Goal: Task Accomplishment & Management: Complete application form

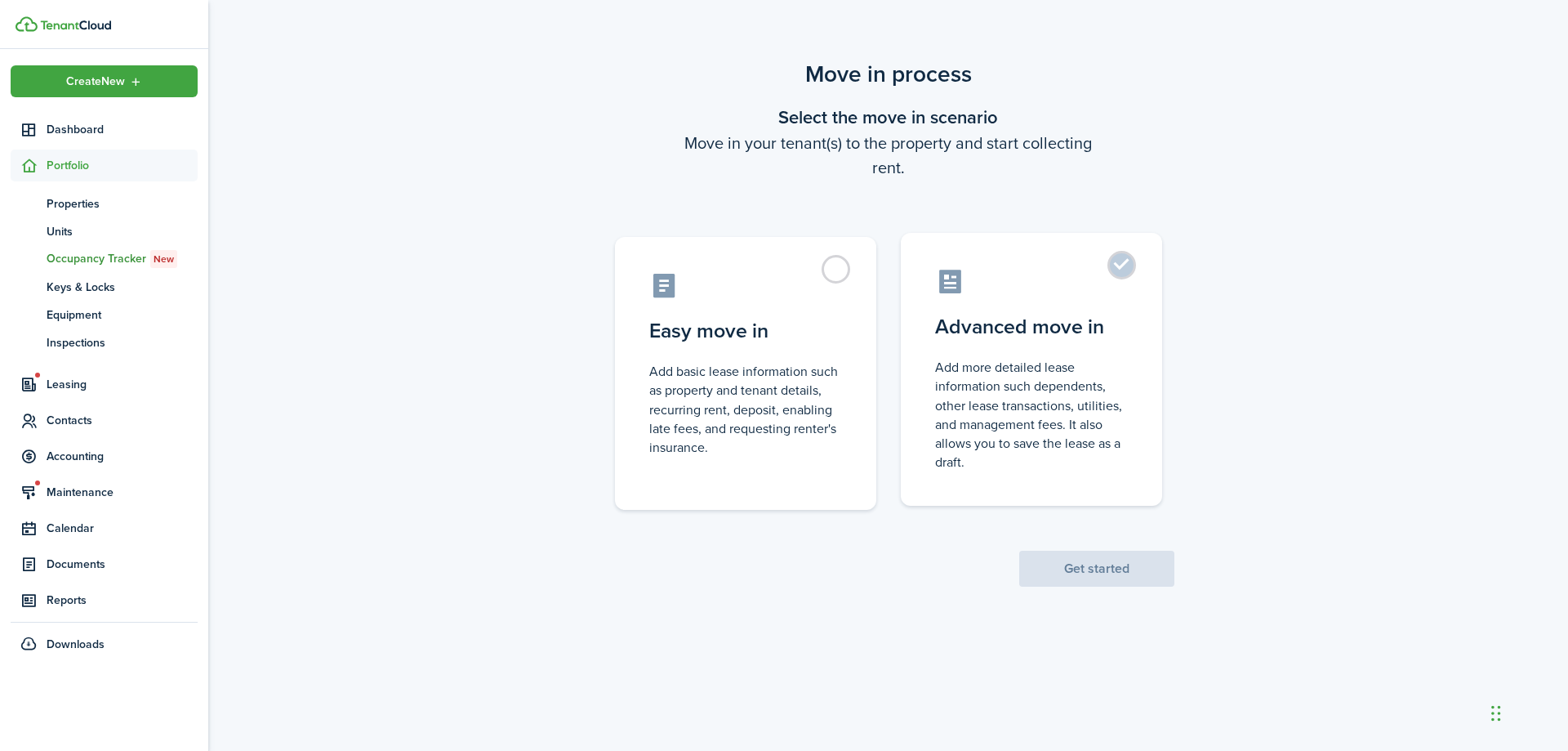
click at [1120, 267] on label "Advanced move in Add more detailed lease information such dependents, other lea…" at bounding box center [1032, 369] width 261 height 273
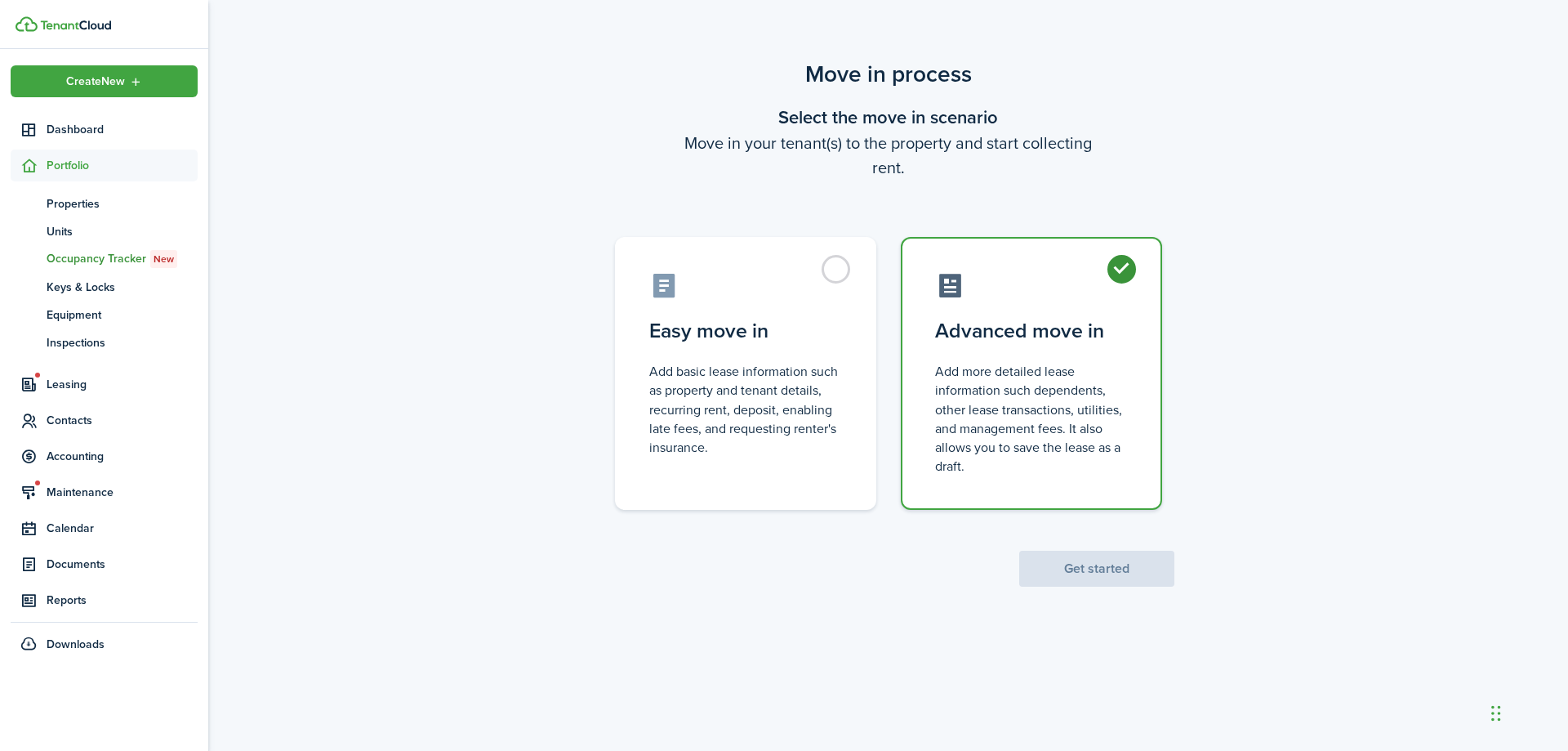
radio input "true"
click at [829, 266] on label "Easy move in Add basic lease information such as property and tenant details, r…" at bounding box center [745, 369] width 261 height 273
radio input "true"
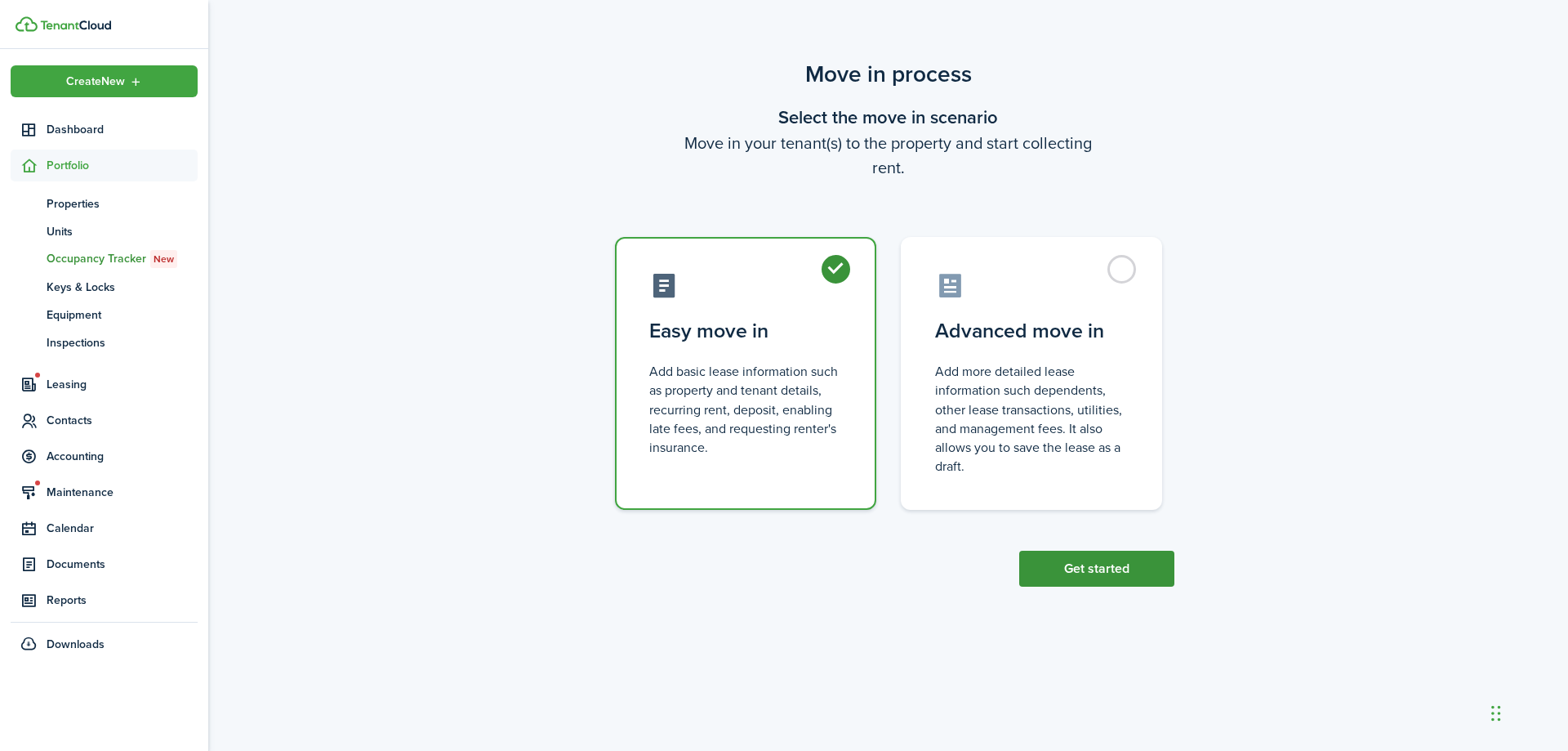
click at [1063, 567] on button "Get started" at bounding box center [1096, 568] width 155 height 36
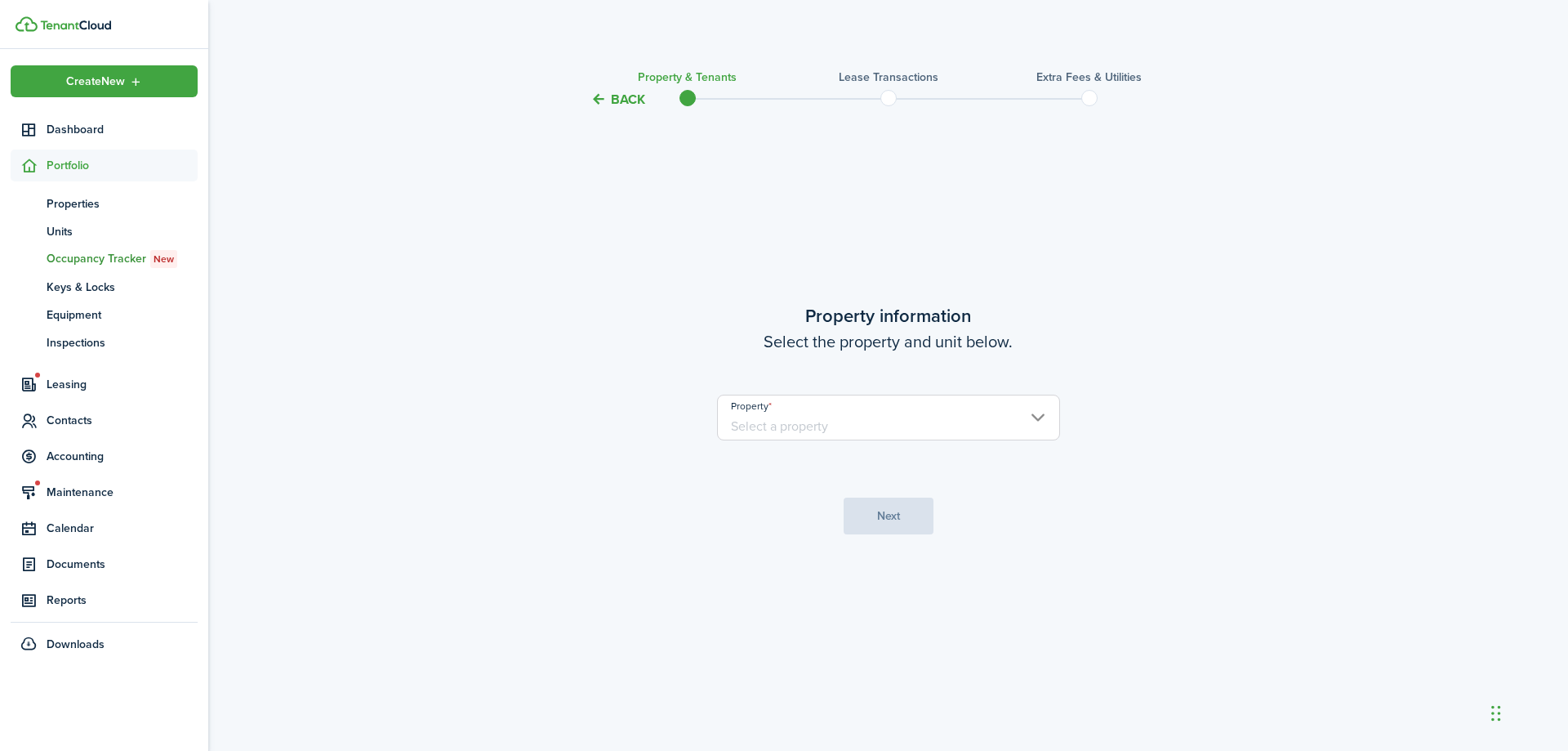
click at [806, 428] on input "Property" at bounding box center [888, 417] width 343 height 46
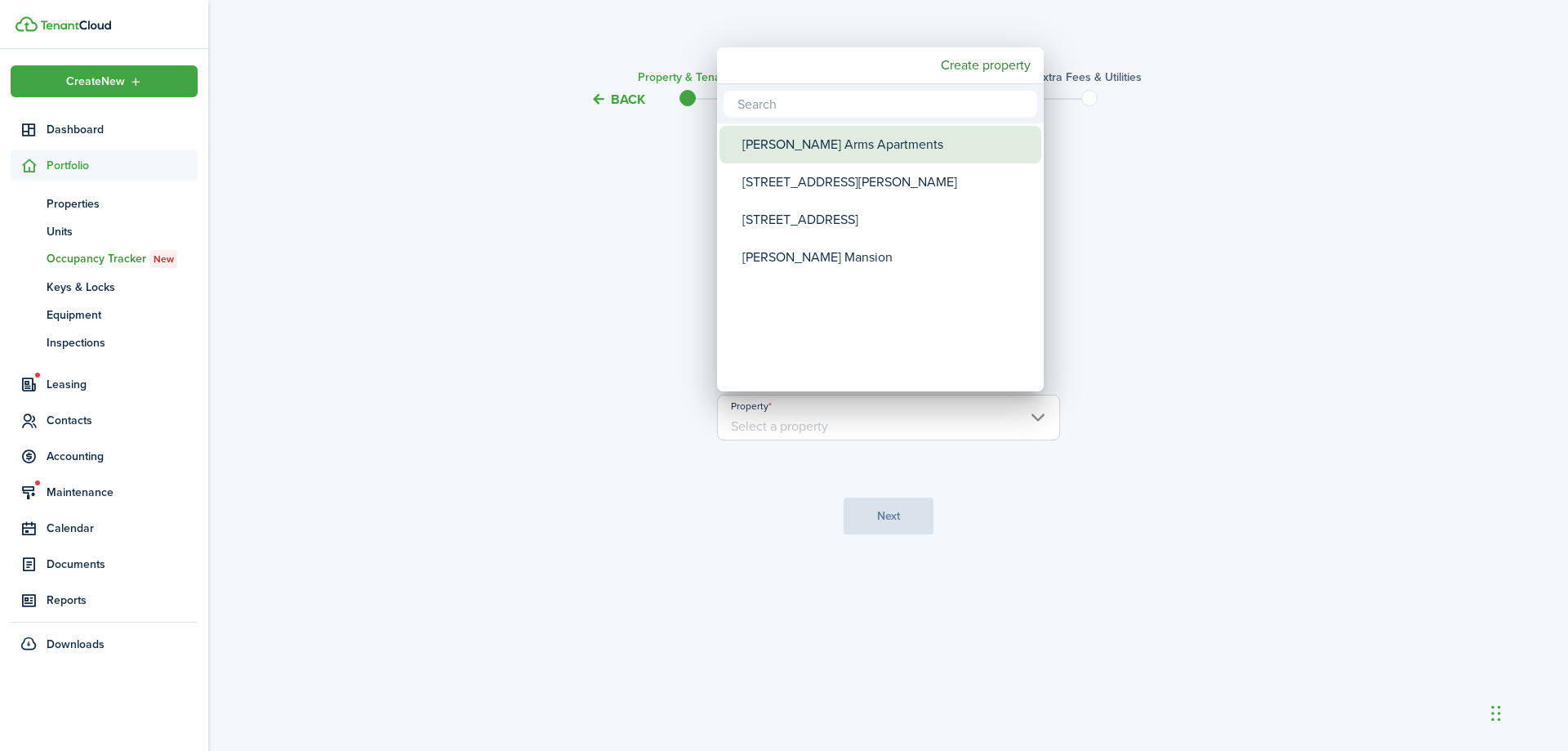
click at [783, 138] on div "[PERSON_NAME] Arms Apartments" at bounding box center [887, 145] width 289 height 38
type input "[PERSON_NAME] Arms Apartments"
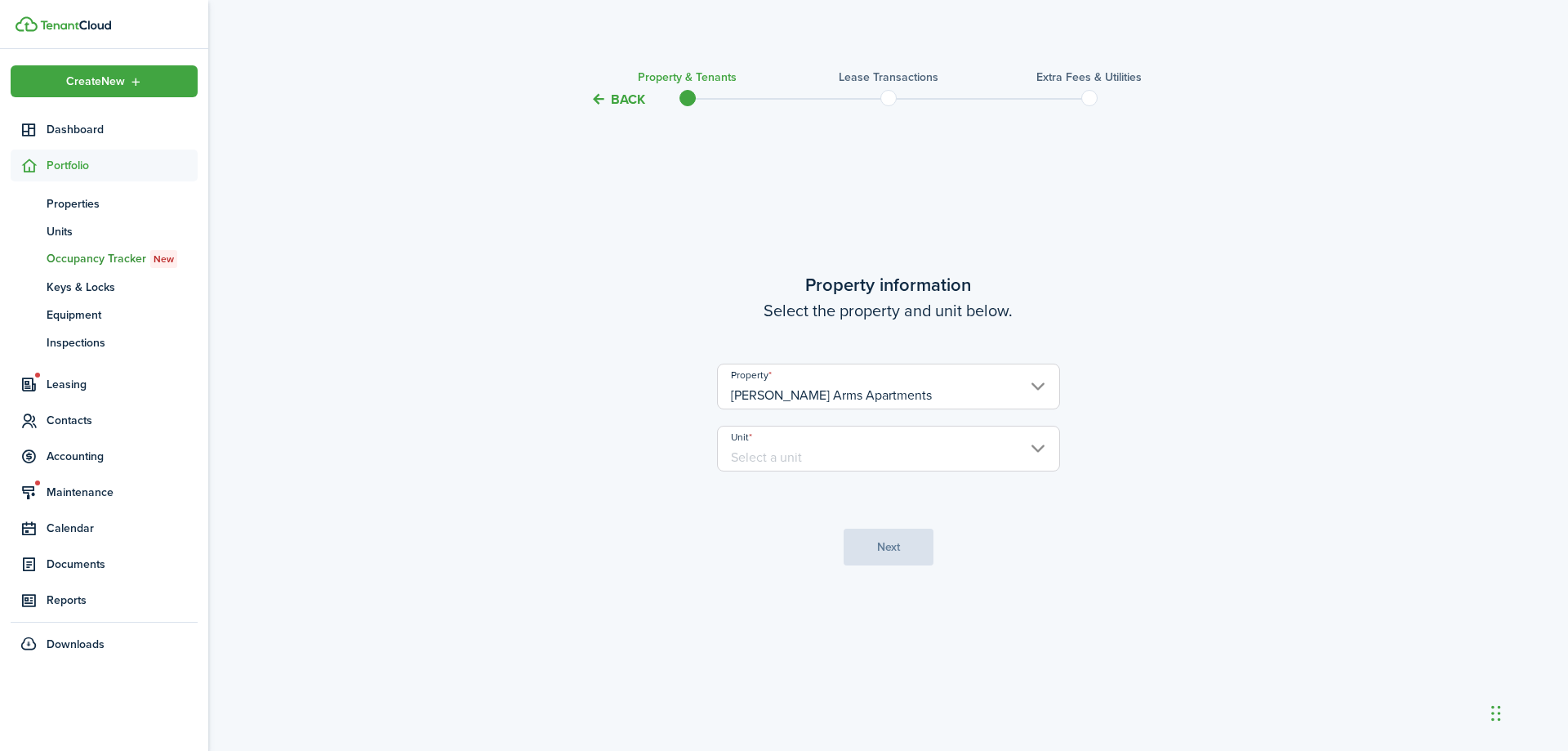
click at [866, 451] on input "Unit" at bounding box center [888, 448] width 343 height 46
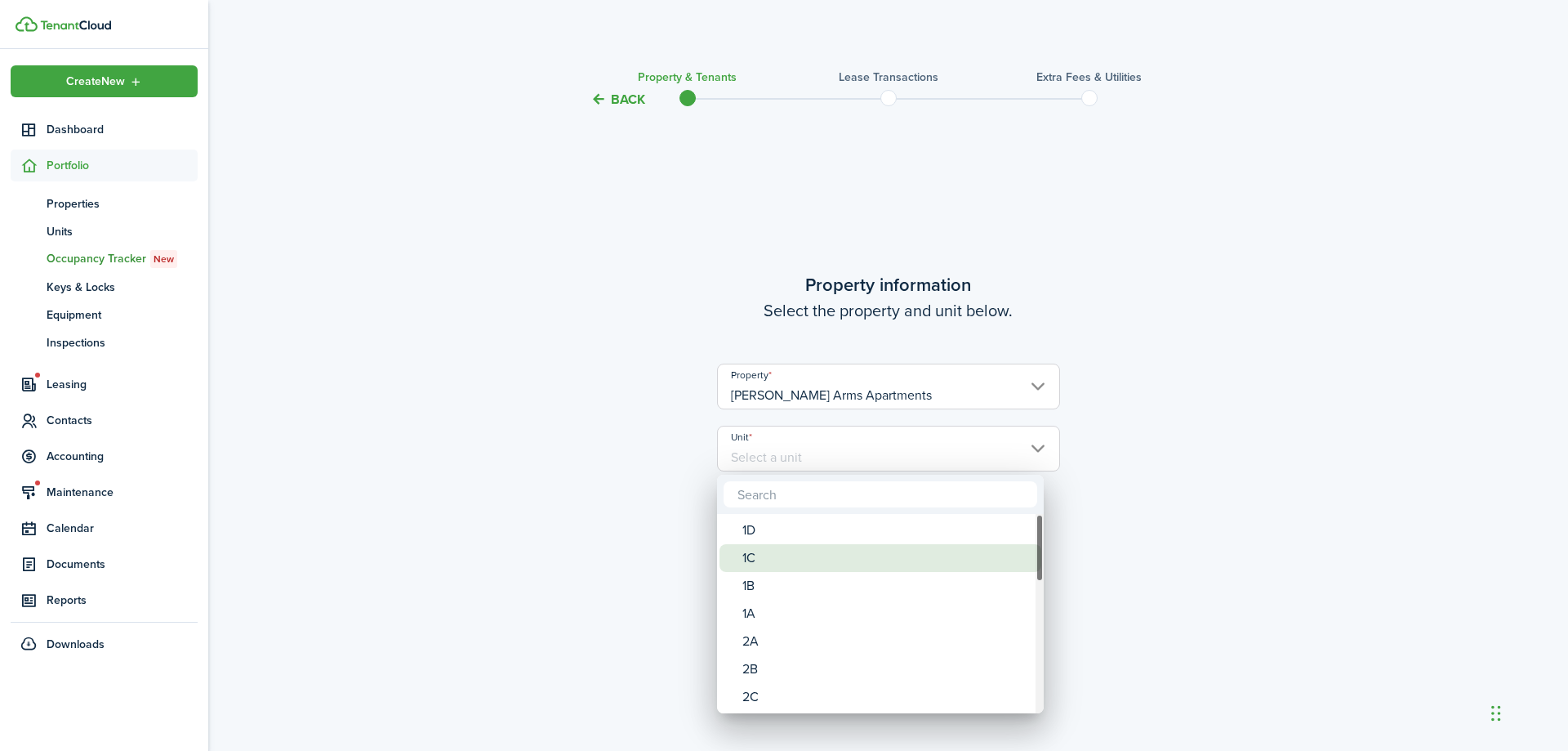
click at [755, 561] on div "1C" at bounding box center [887, 557] width 289 height 28
type input "1C"
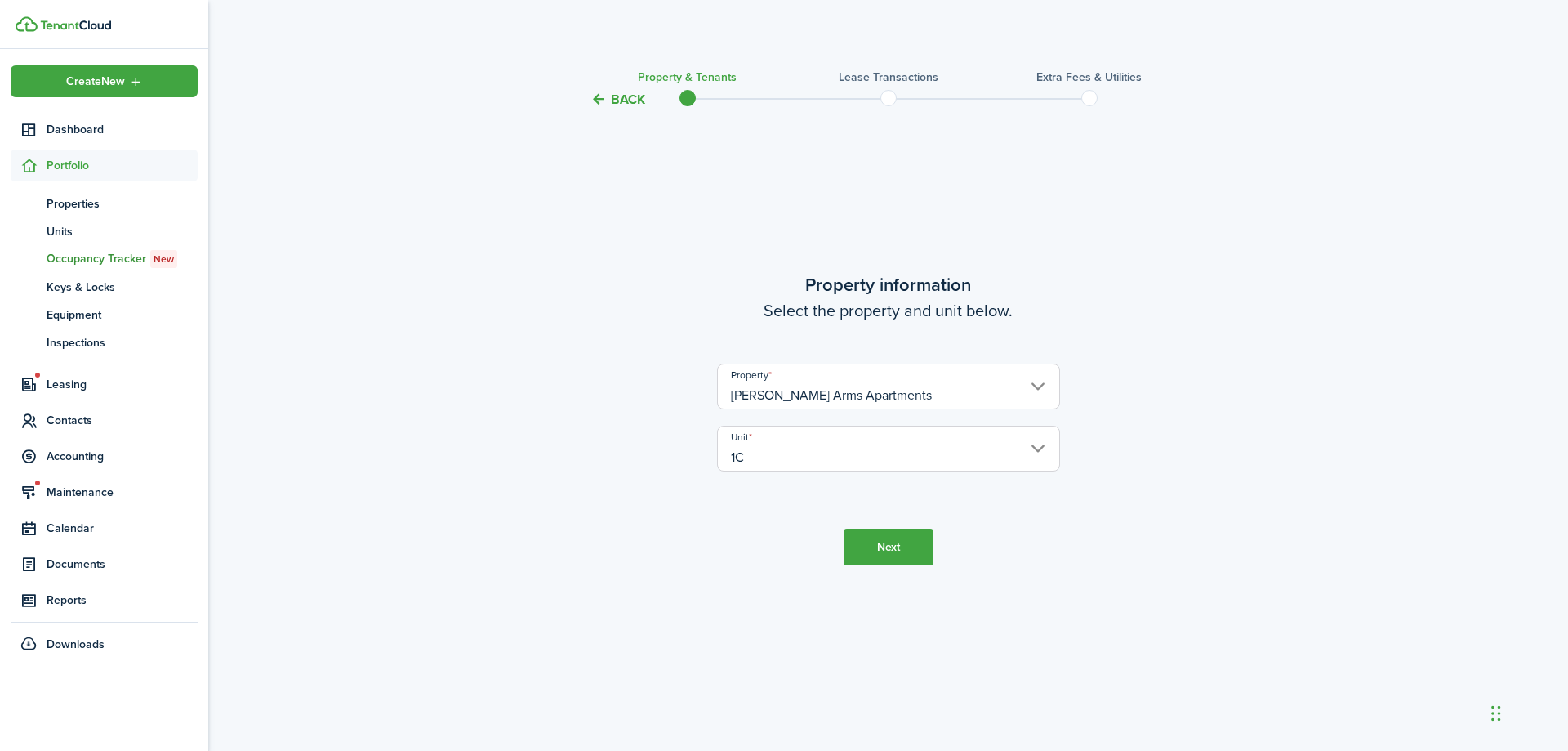
click at [882, 547] on button "Next" at bounding box center [888, 547] width 90 height 37
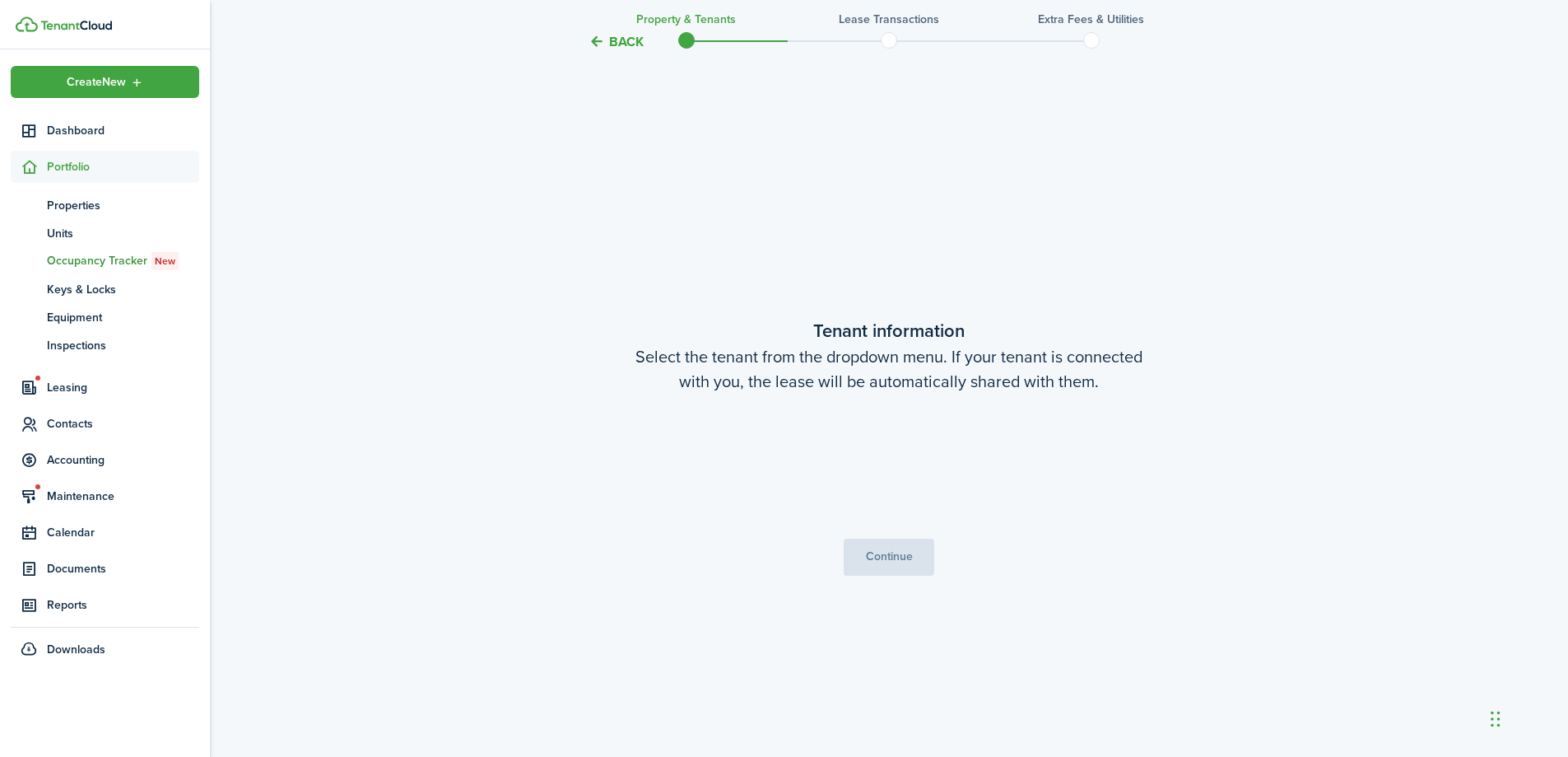
scroll to position [646, 0]
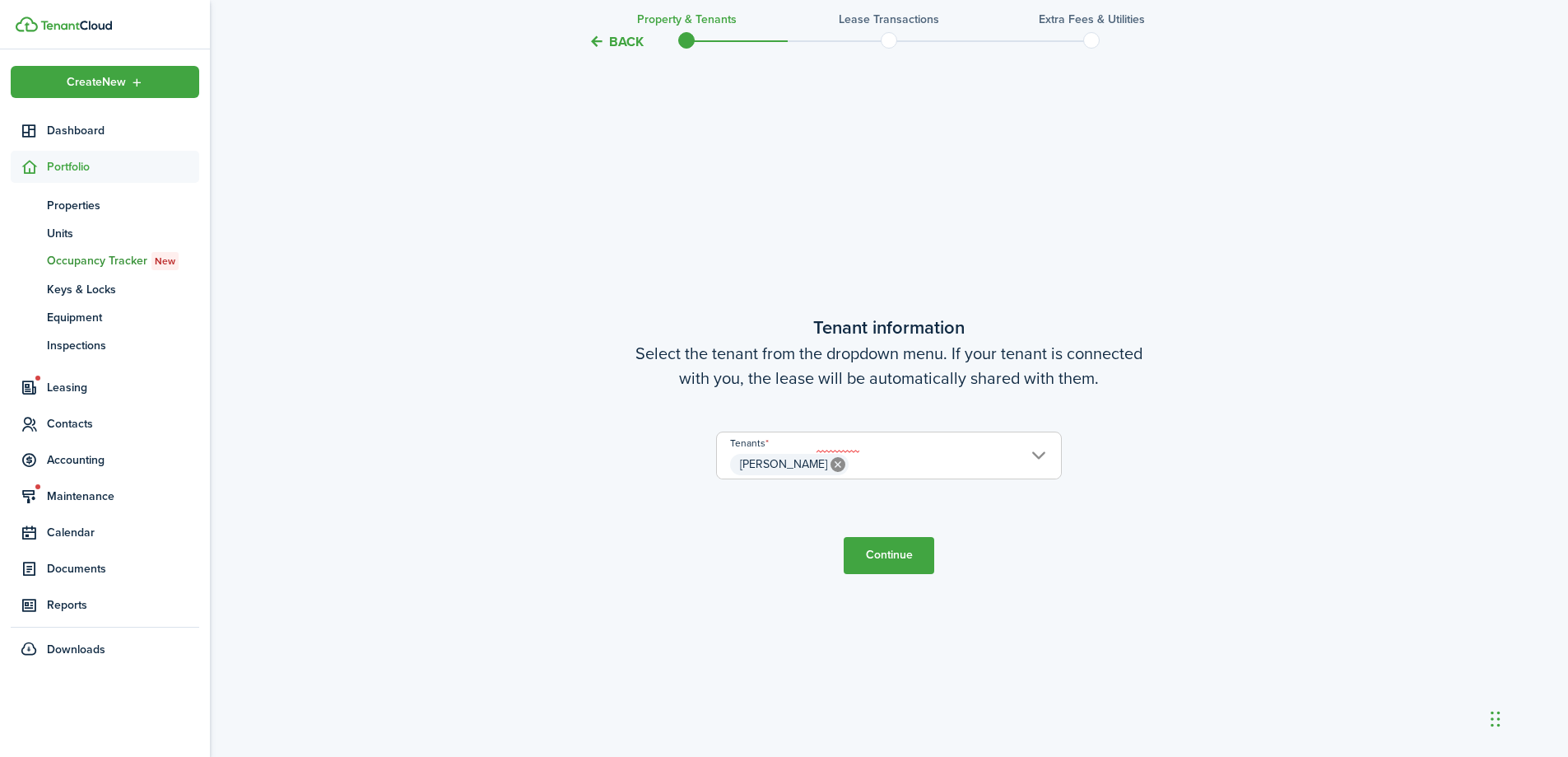
click at [906, 553] on button "Continue" at bounding box center [889, 555] width 91 height 37
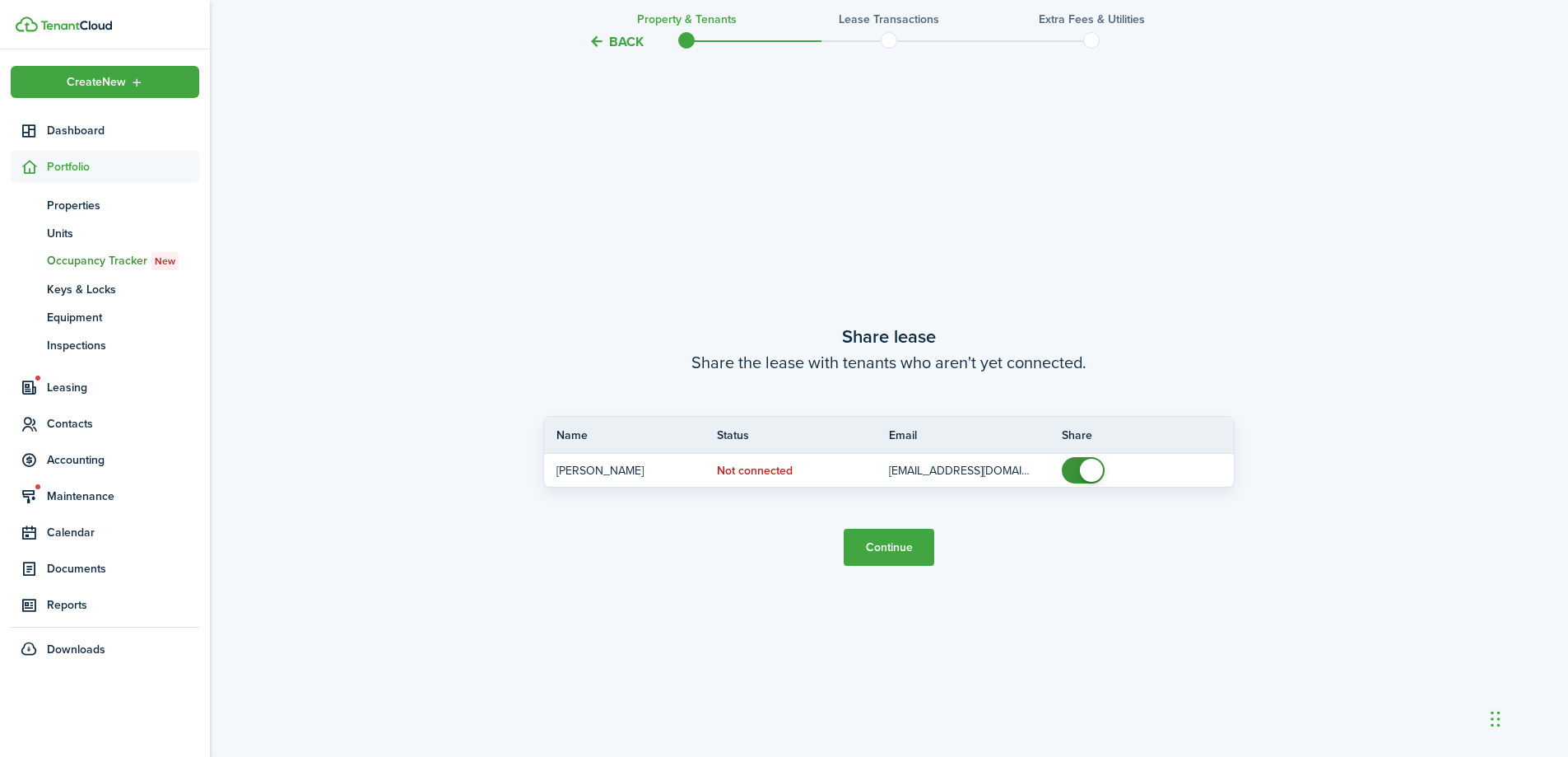
scroll to position [1403, 0]
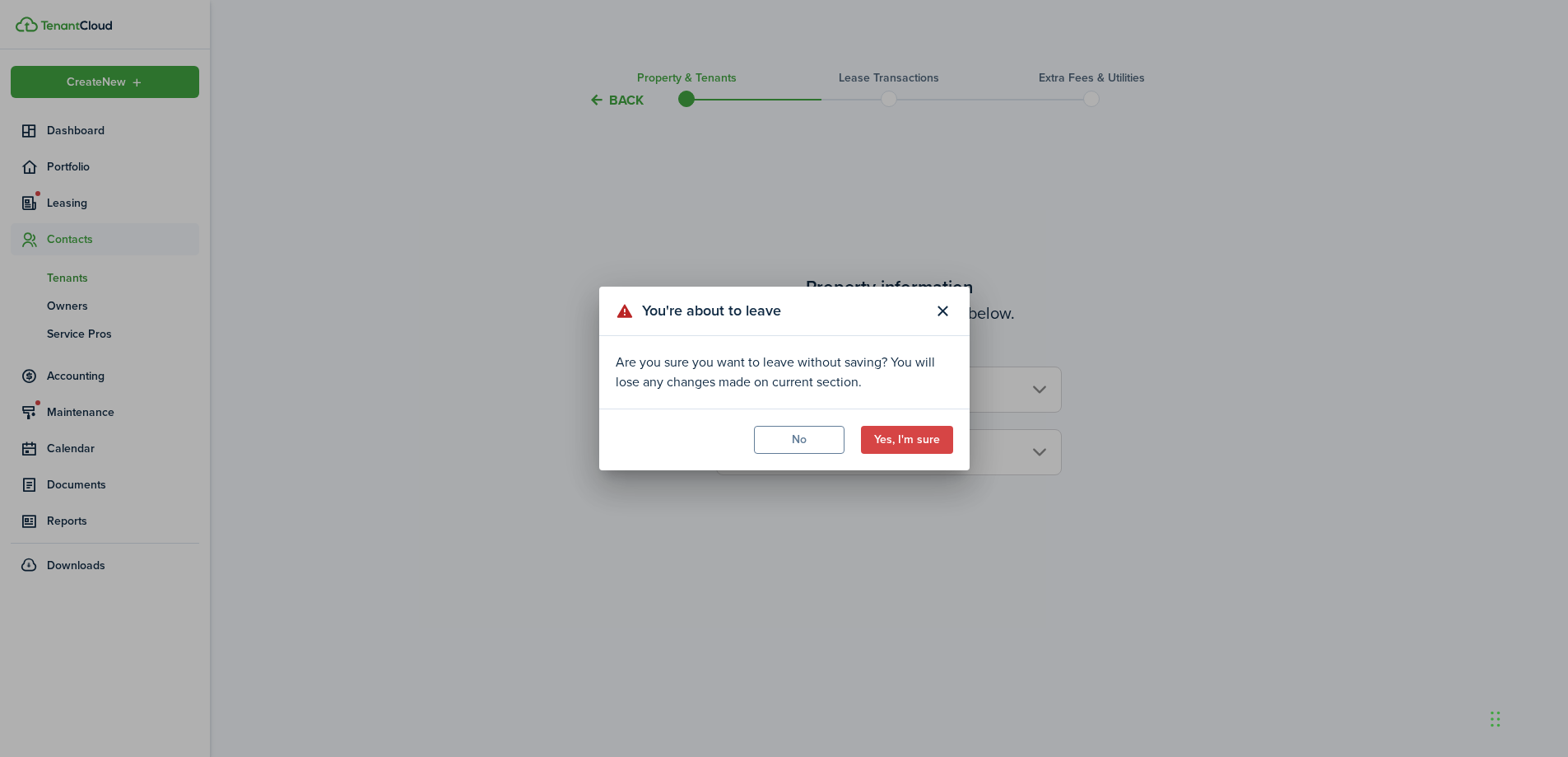
click at [931, 448] on button "Yes, I'm sure" at bounding box center [907, 439] width 93 height 28
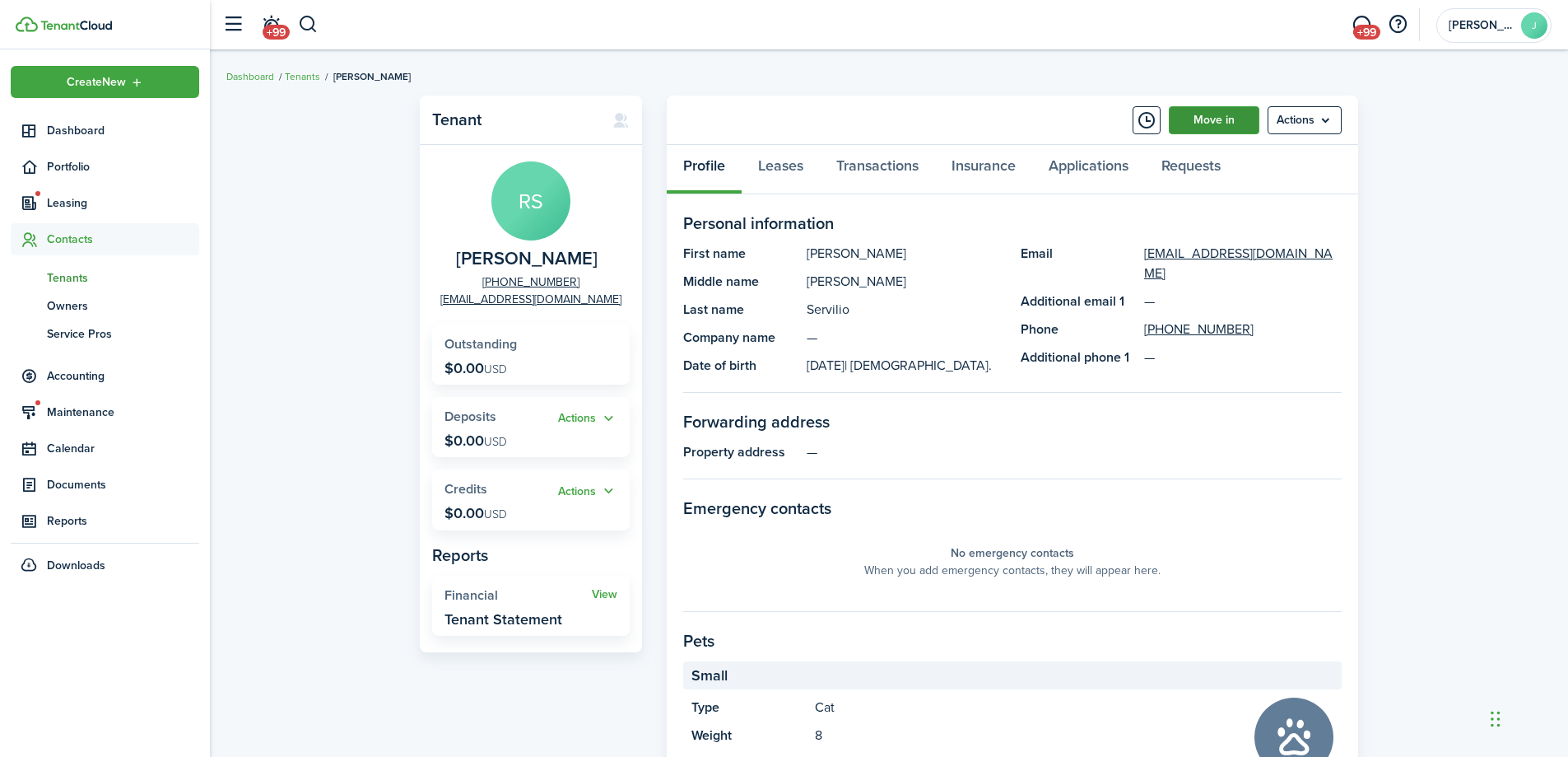
click at [1219, 117] on link "Move in" at bounding box center [1214, 120] width 91 height 28
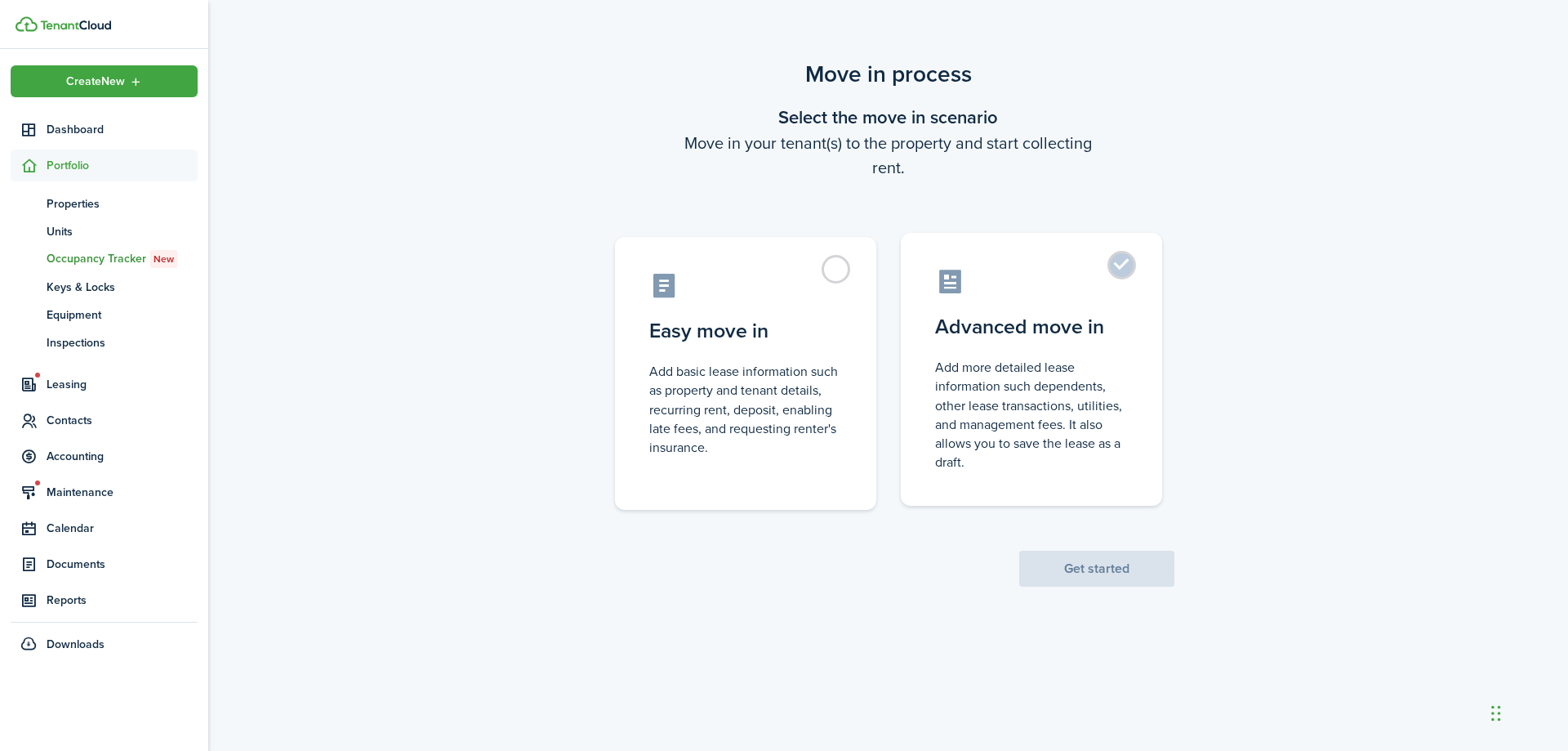
click at [1121, 259] on label "Advanced move in Add more detailed lease information such dependents, other lea…" at bounding box center [1032, 369] width 261 height 273
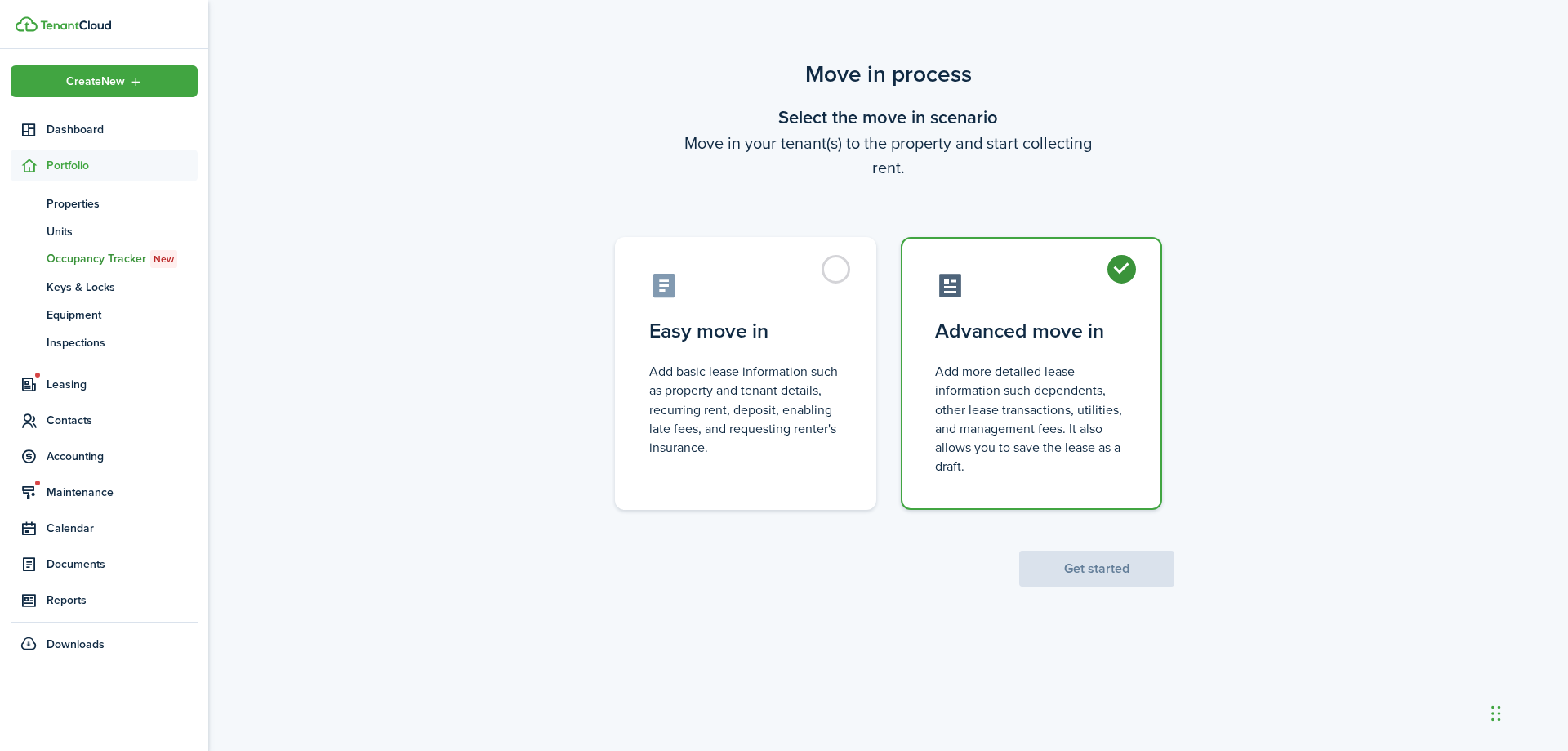
radio input "true"
click at [1121, 567] on button "Get started" at bounding box center [1096, 568] width 155 height 36
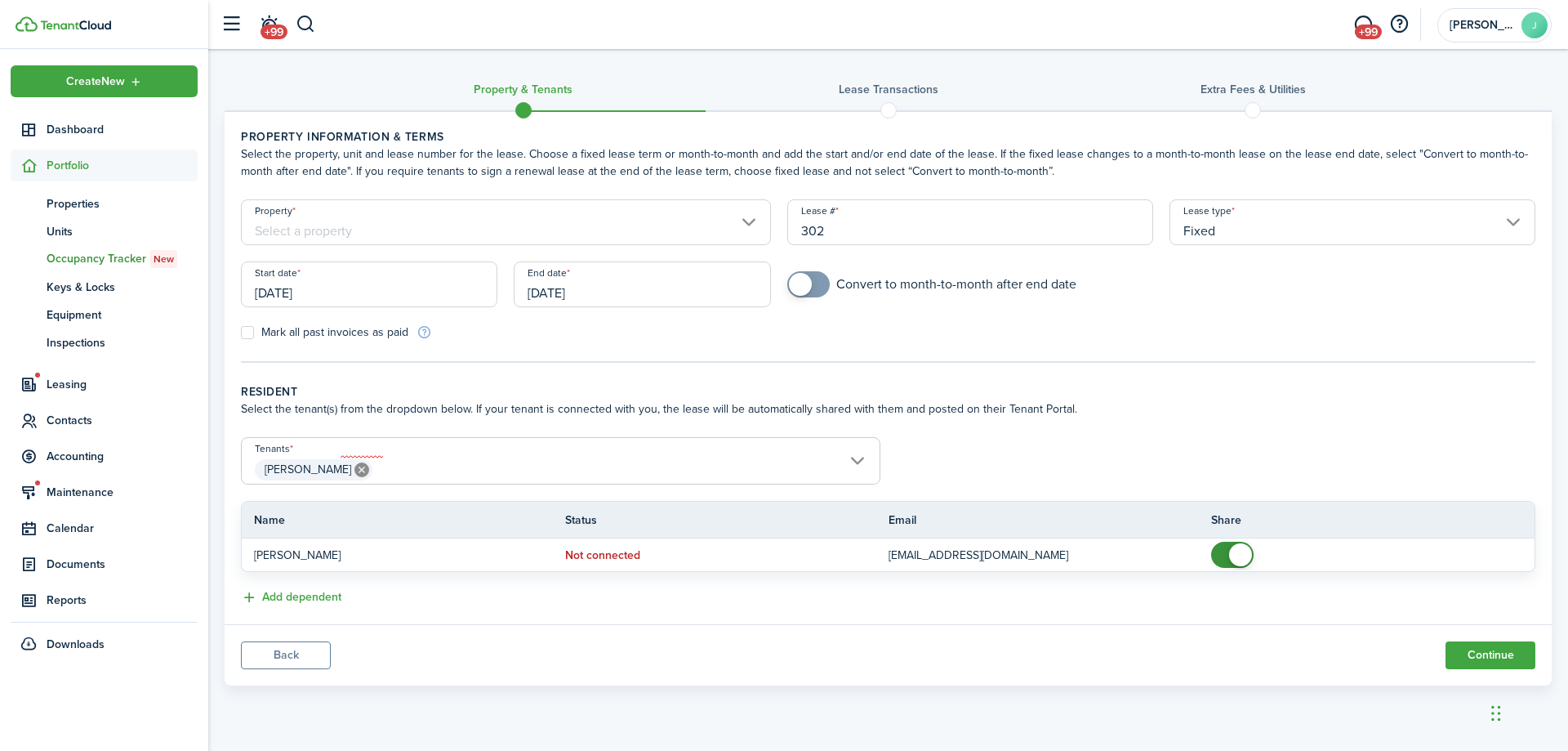
click at [713, 463] on span "[PERSON_NAME]" at bounding box center [561, 469] width 637 height 28
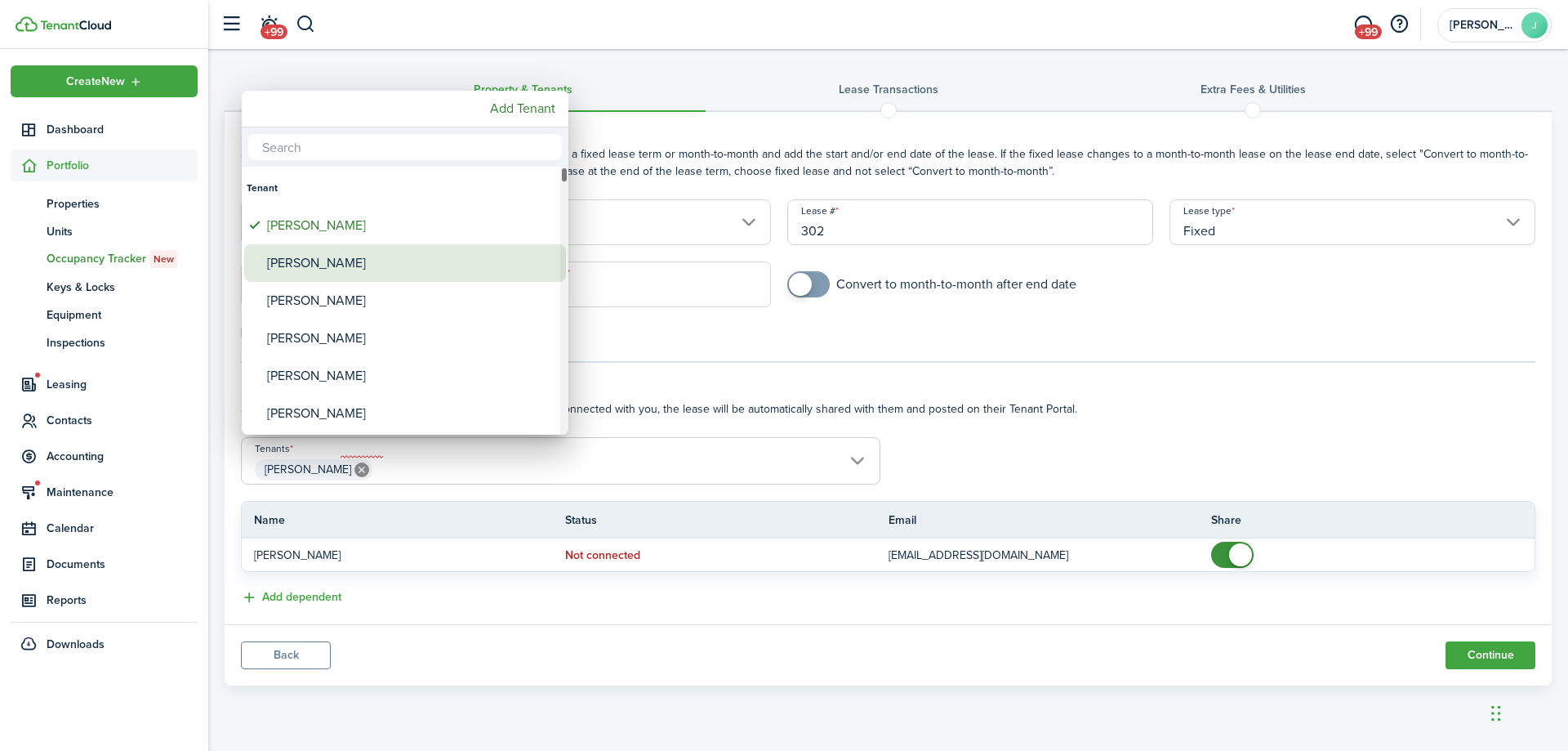
click at [377, 264] on div "[PERSON_NAME]" at bounding box center [411, 263] width 289 height 38
type input "[PERSON_NAME], [PERSON_NAME]"
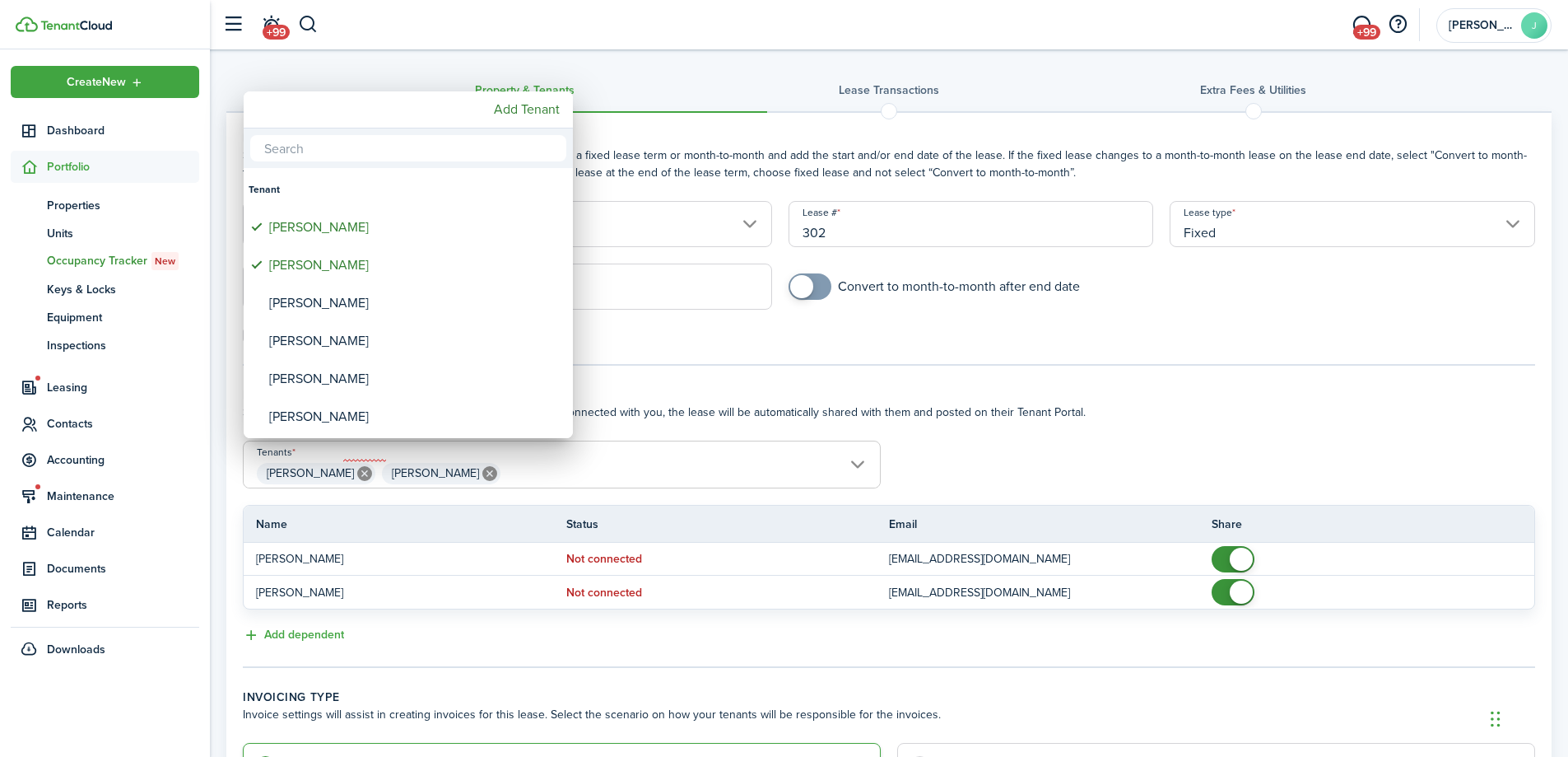
click at [1249, 365] on div at bounding box center [784, 378] width 1831 height 1020
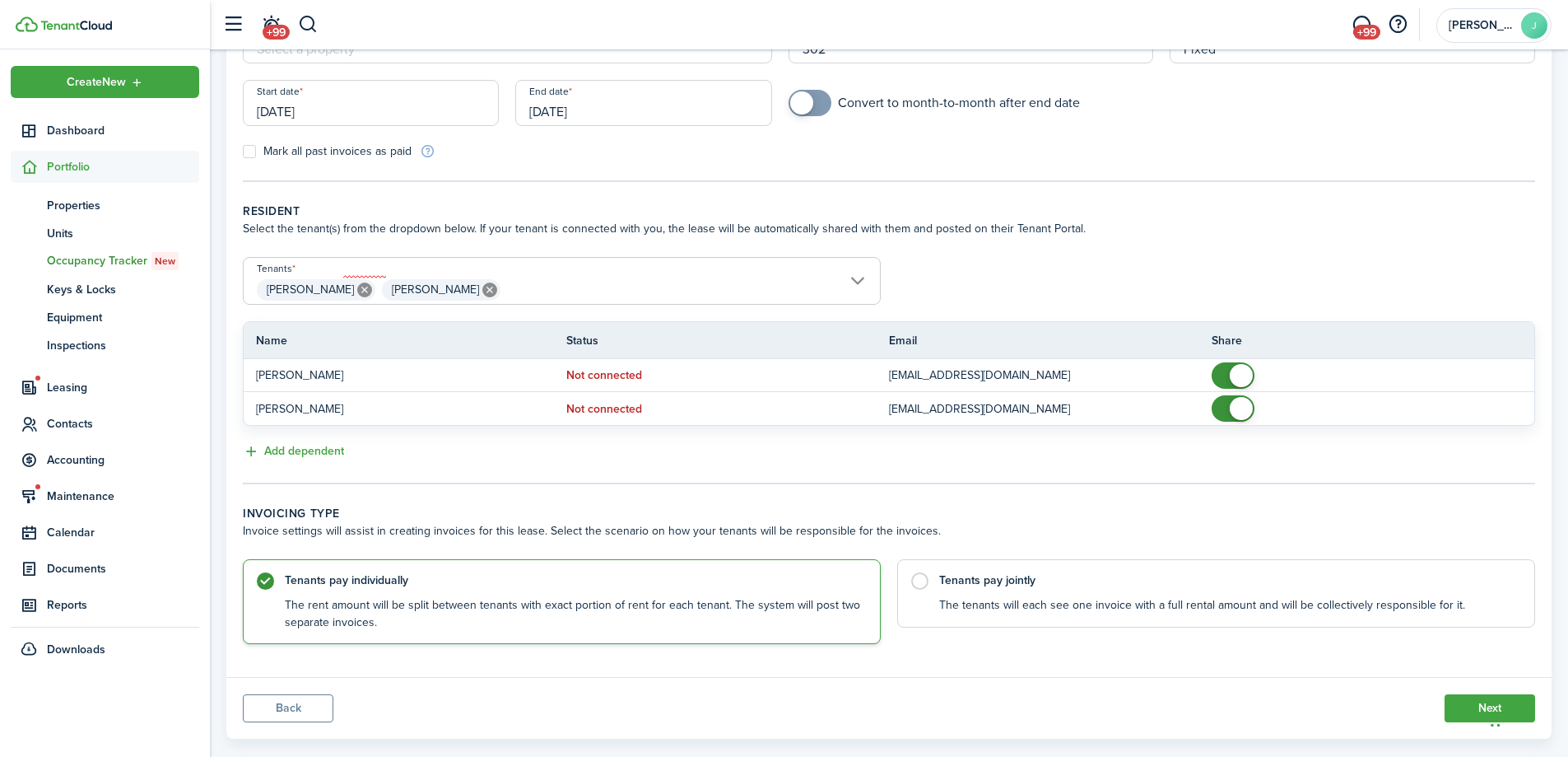
scroll to position [211, 0]
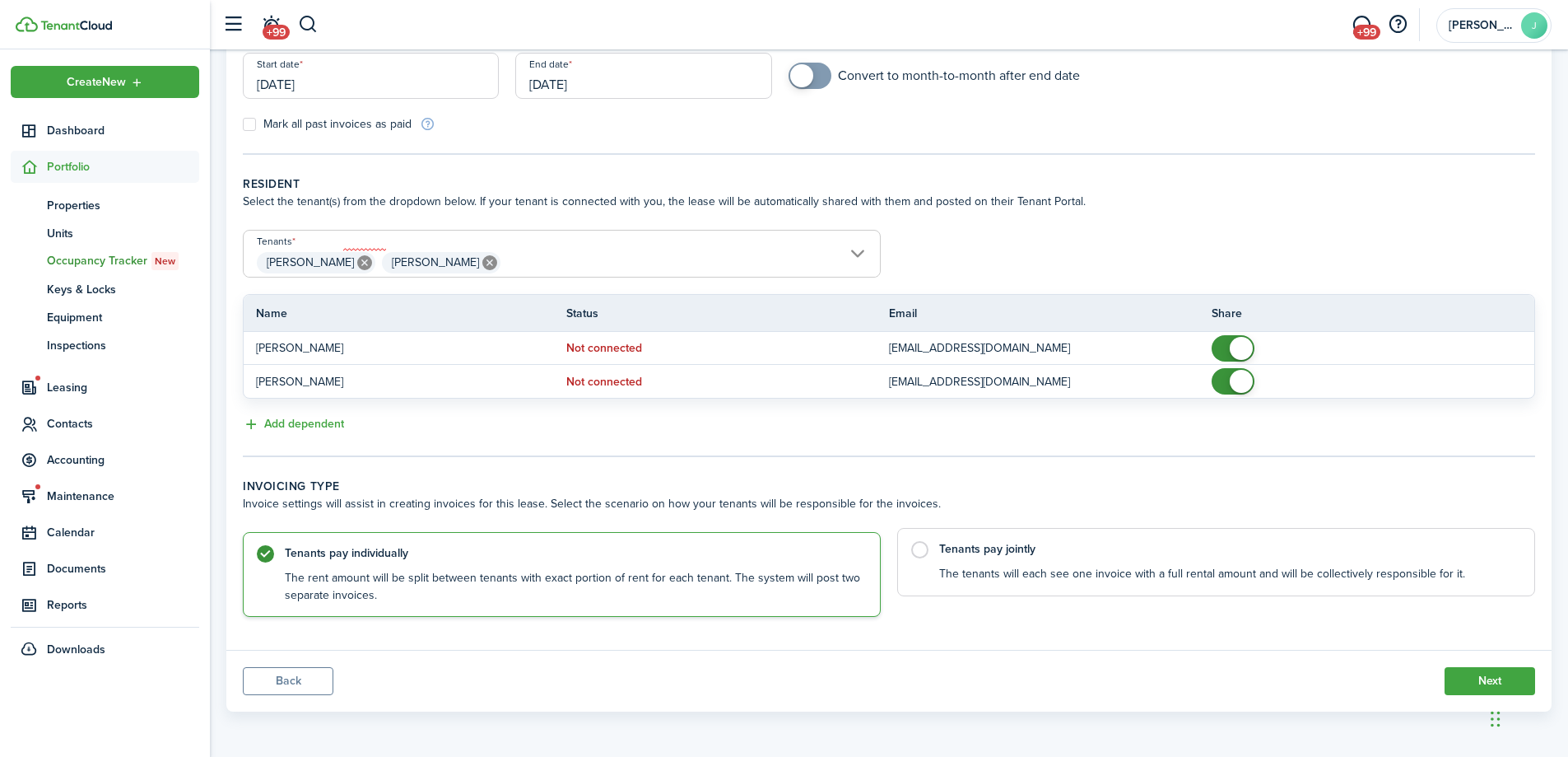
click at [921, 551] on label "Tenants pay jointly The tenants will each see one invoice with a full rental am…" at bounding box center [1216, 561] width 638 height 68
radio input "false"
radio input "true"
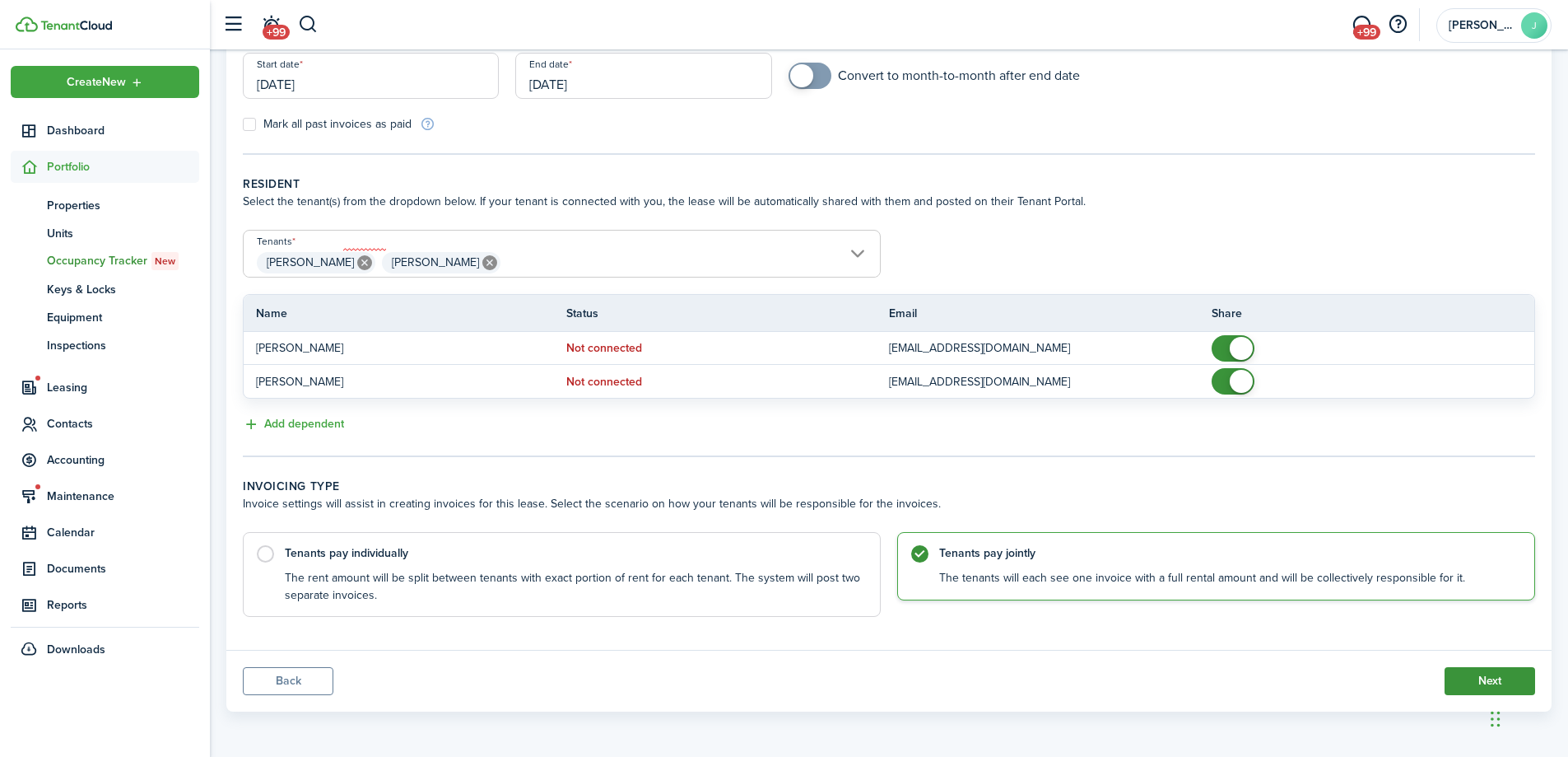
click at [1484, 677] on button "Next" at bounding box center [1490, 681] width 91 height 28
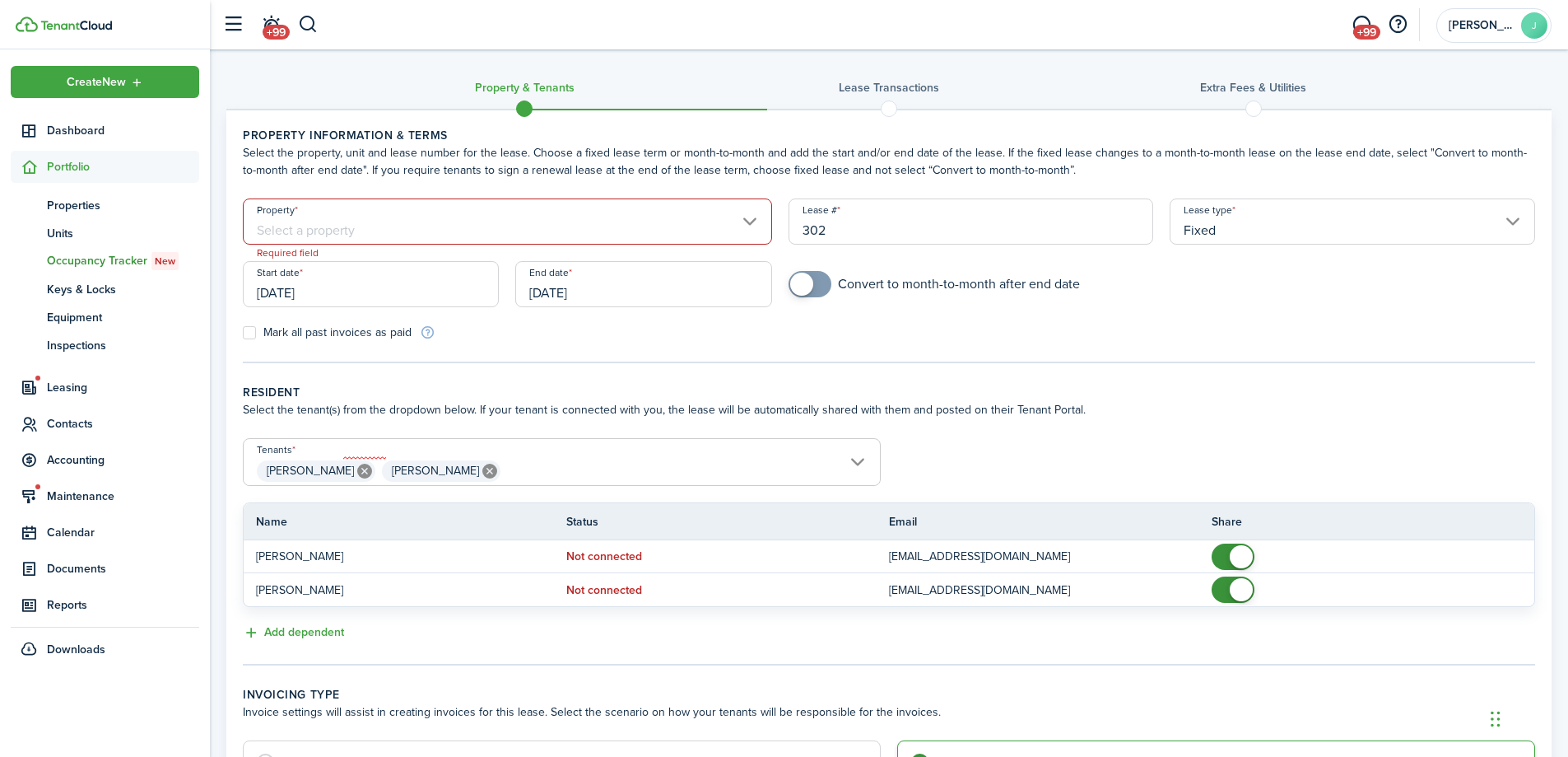
scroll to position [0, 0]
click at [645, 236] on input "Property" at bounding box center [507, 223] width 529 height 46
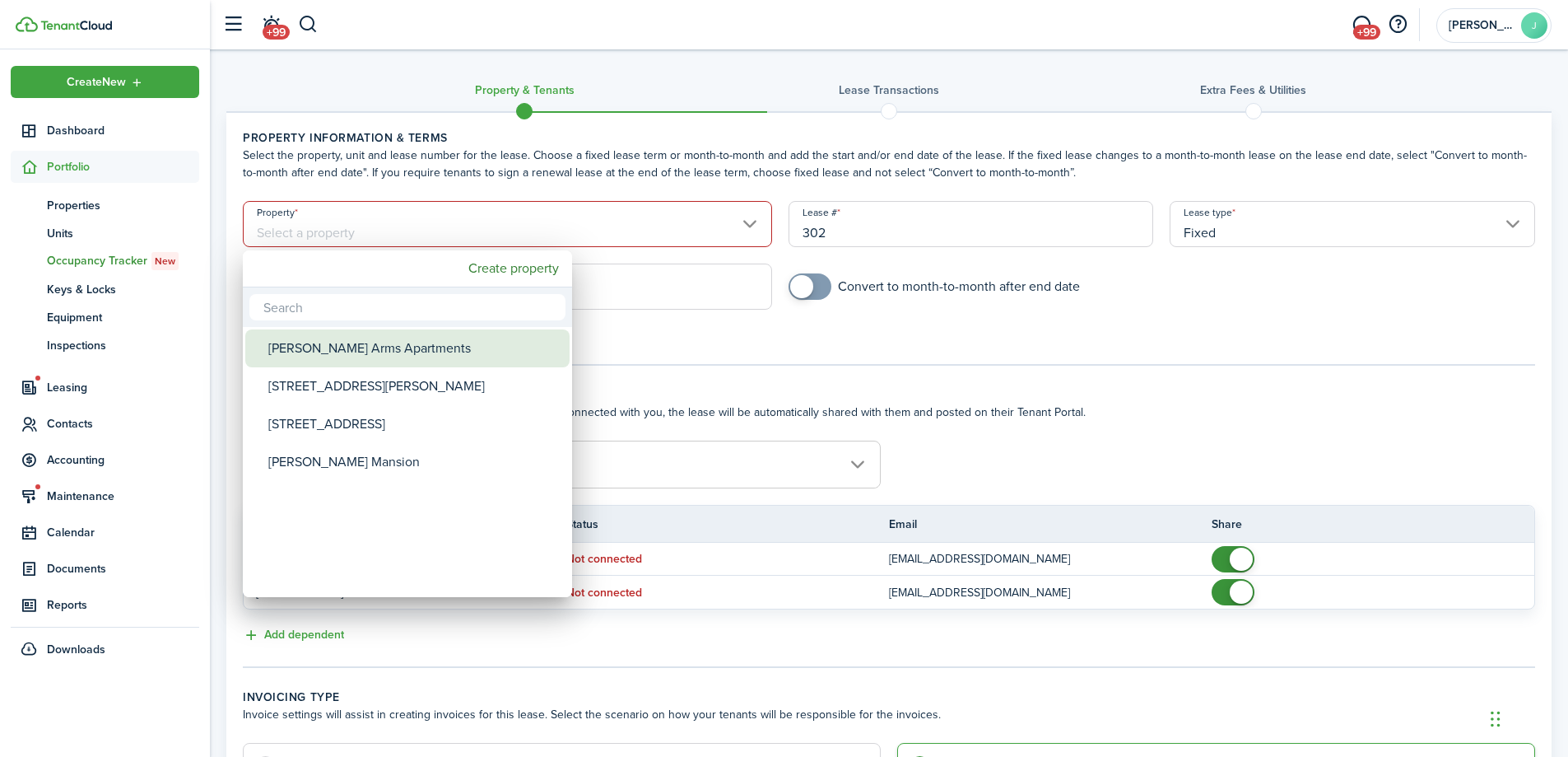
click at [398, 350] on div "[PERSON_NAME] Arms Apartments" at bounding box center [414, 349] width 291 height 38
type input "[PERSON_NAME] Arms Apartments"
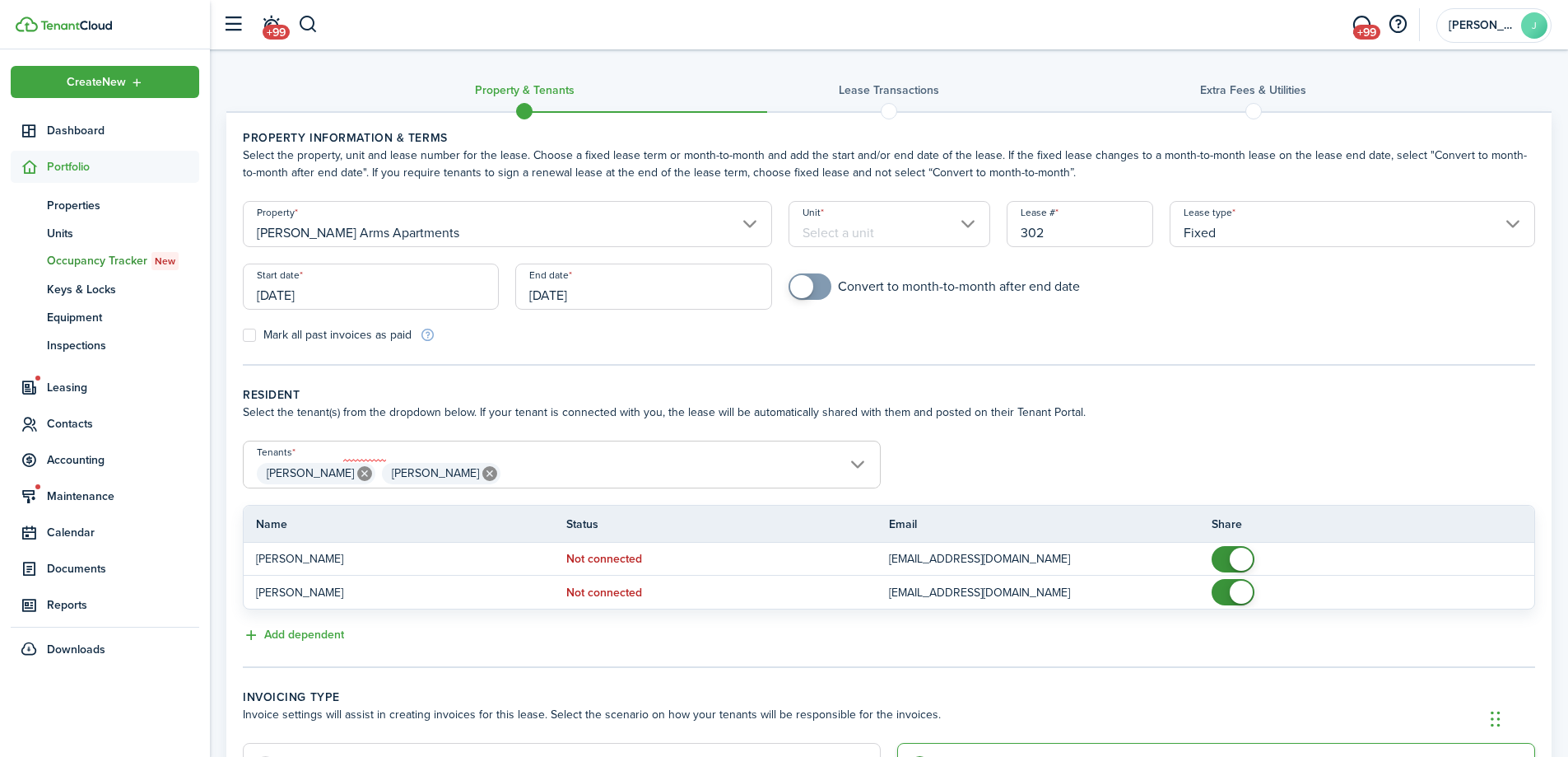
click at [279, 295] on input "[DATE]" at bounding box center [371, 286] width 256 height 46
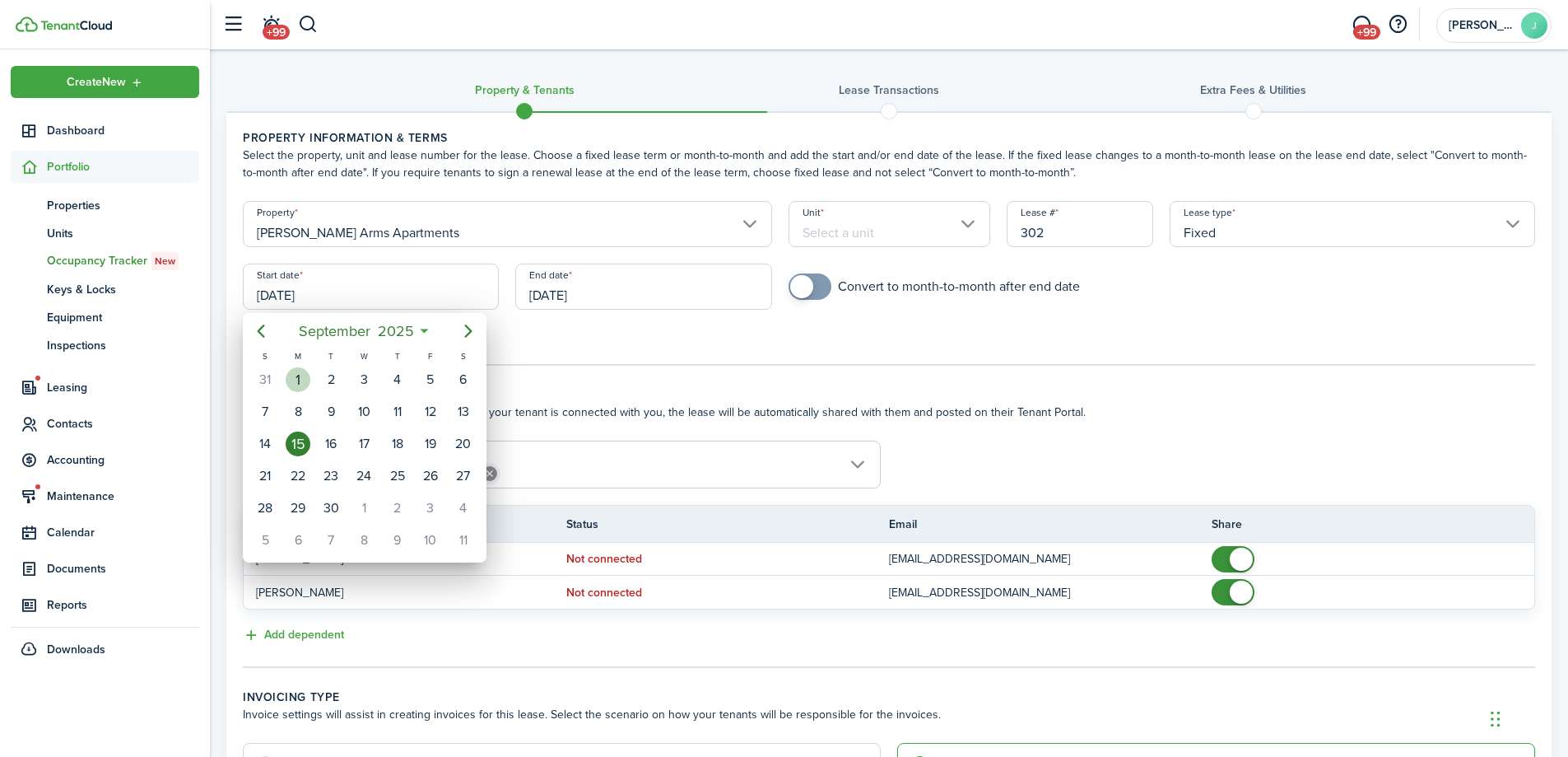
click at [298, 372] on div "1" at bounding box center [298, 379] width 24 height 25
type input "[DATE]"
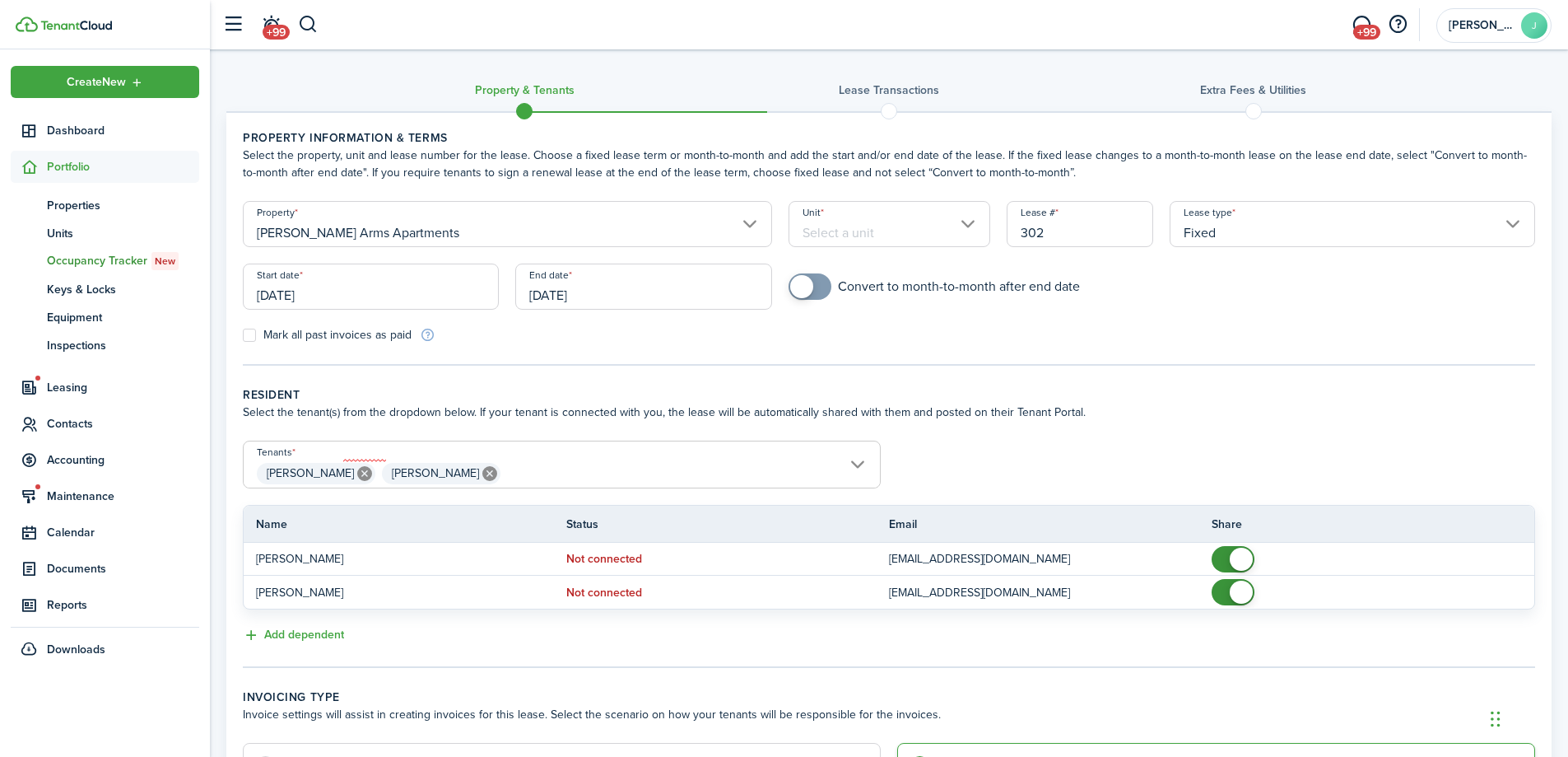
click at [552, 292] on input "[DATE]" at bounding box center [643, 286] width 256 height 46
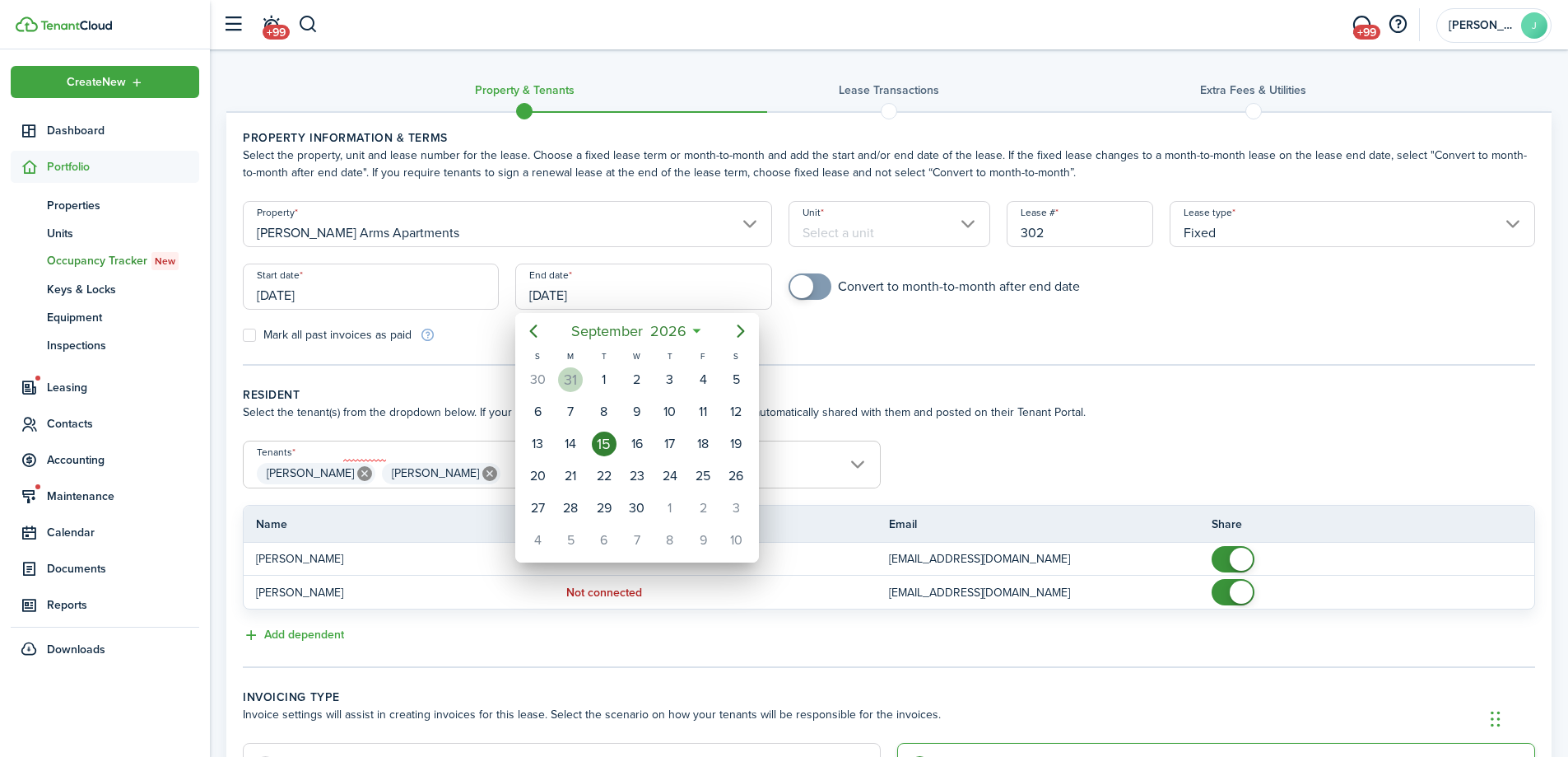
click at [572, 378] on div "31" at bounding box center [570, 379] width 24 height 25
type input "[DATE]"
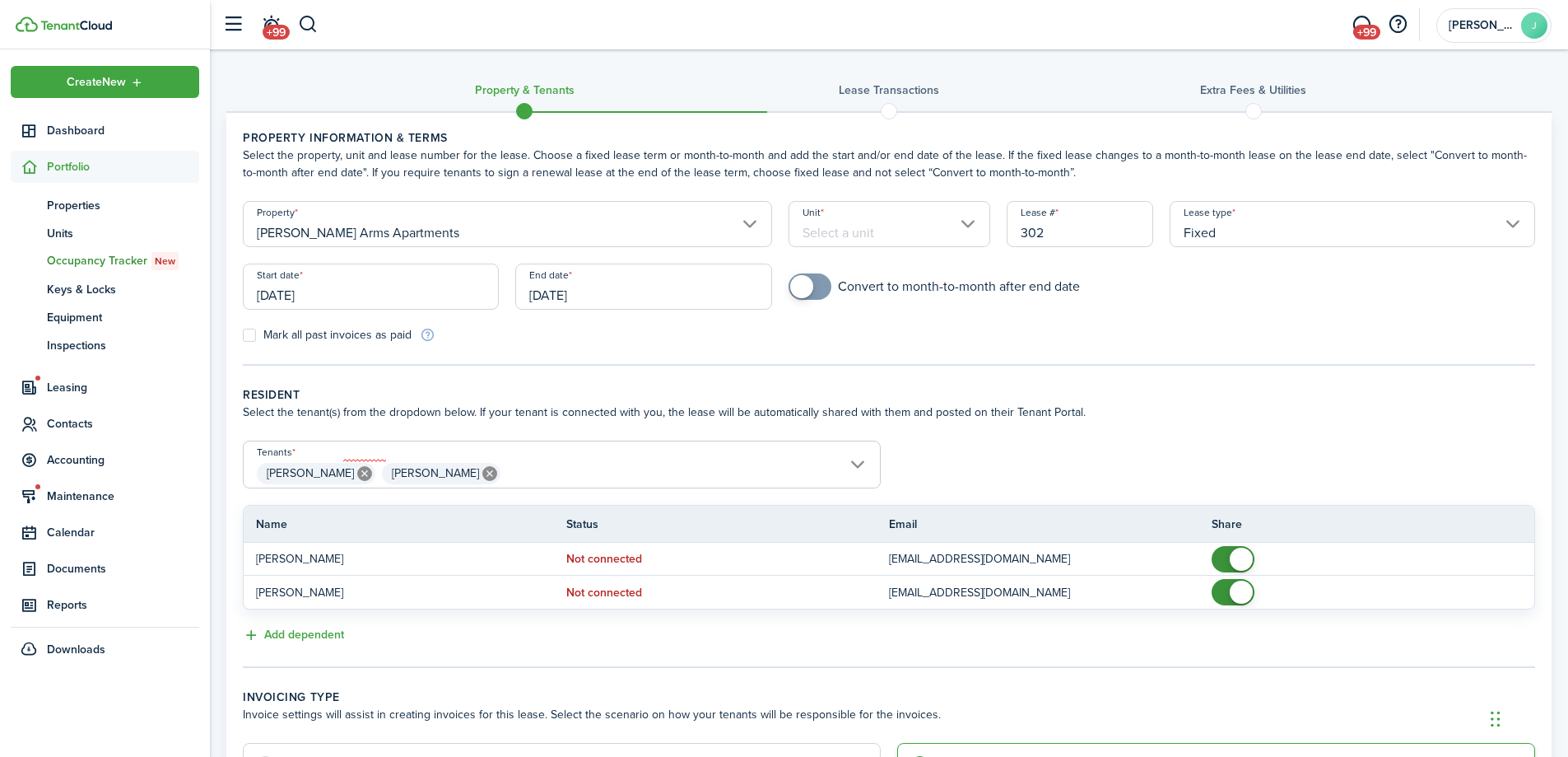
click at [247, 335] on label "Mark all past invoices as paid" at bounding box center [328, 335] width 169 height 14
click at [243, 335] on input "Mark all past invoices as paid" at bounding box center [242, 335] width 1 height 1
checkbox input "true"
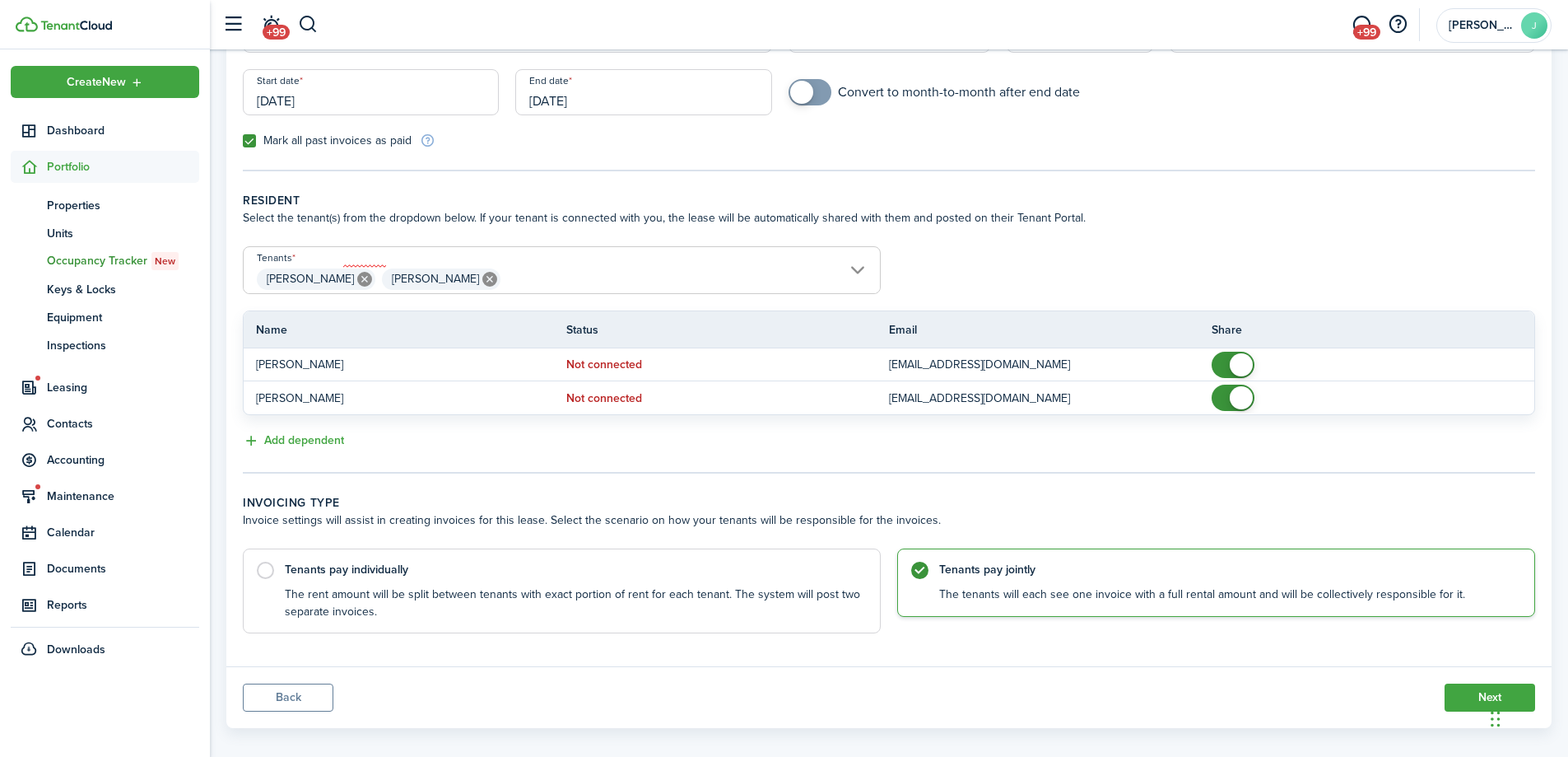
scroll to position [211, 0]
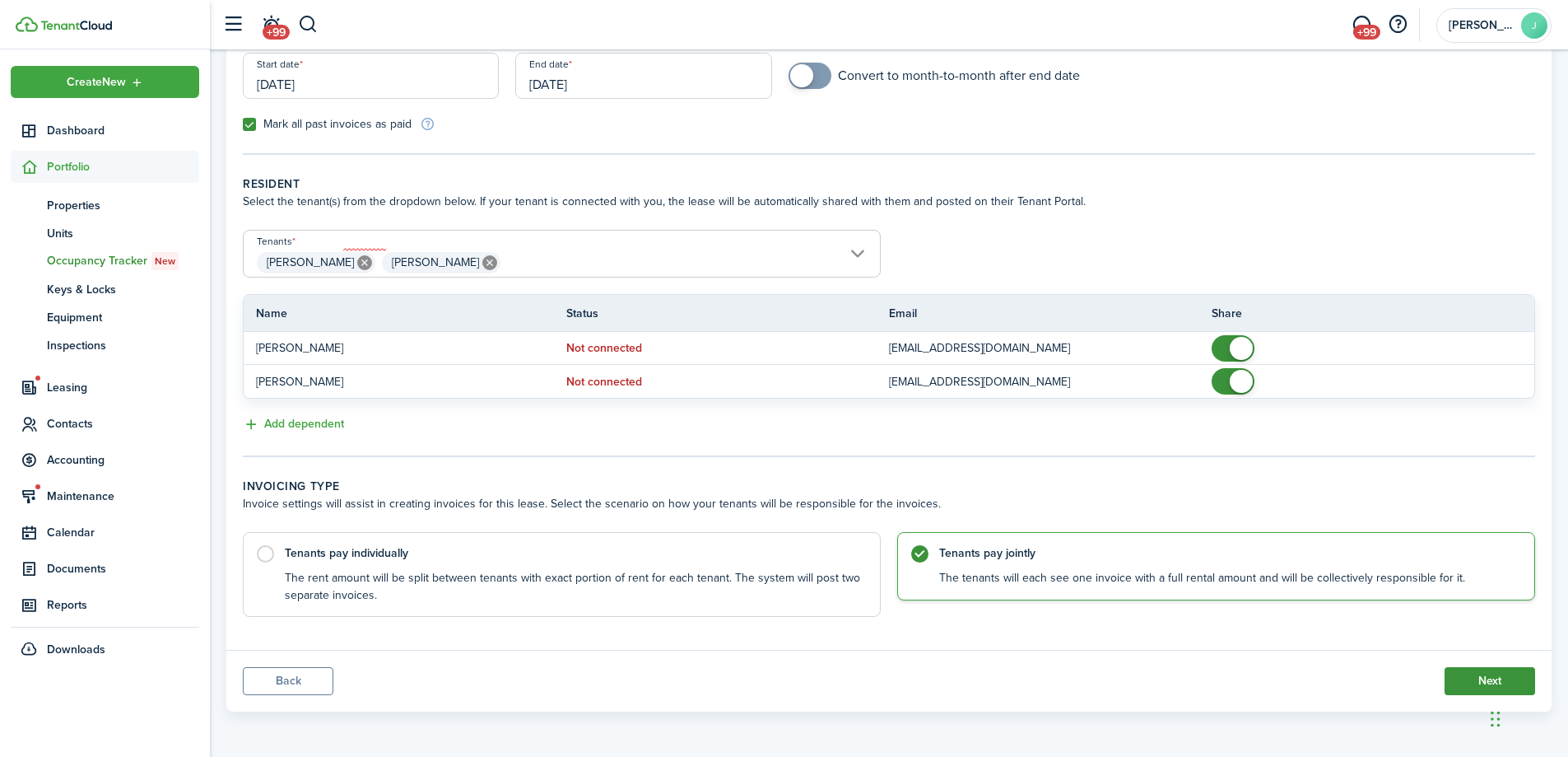
click at [1465, 674] on button "Next" at bounding box center [1490, 681] width 91 height 28
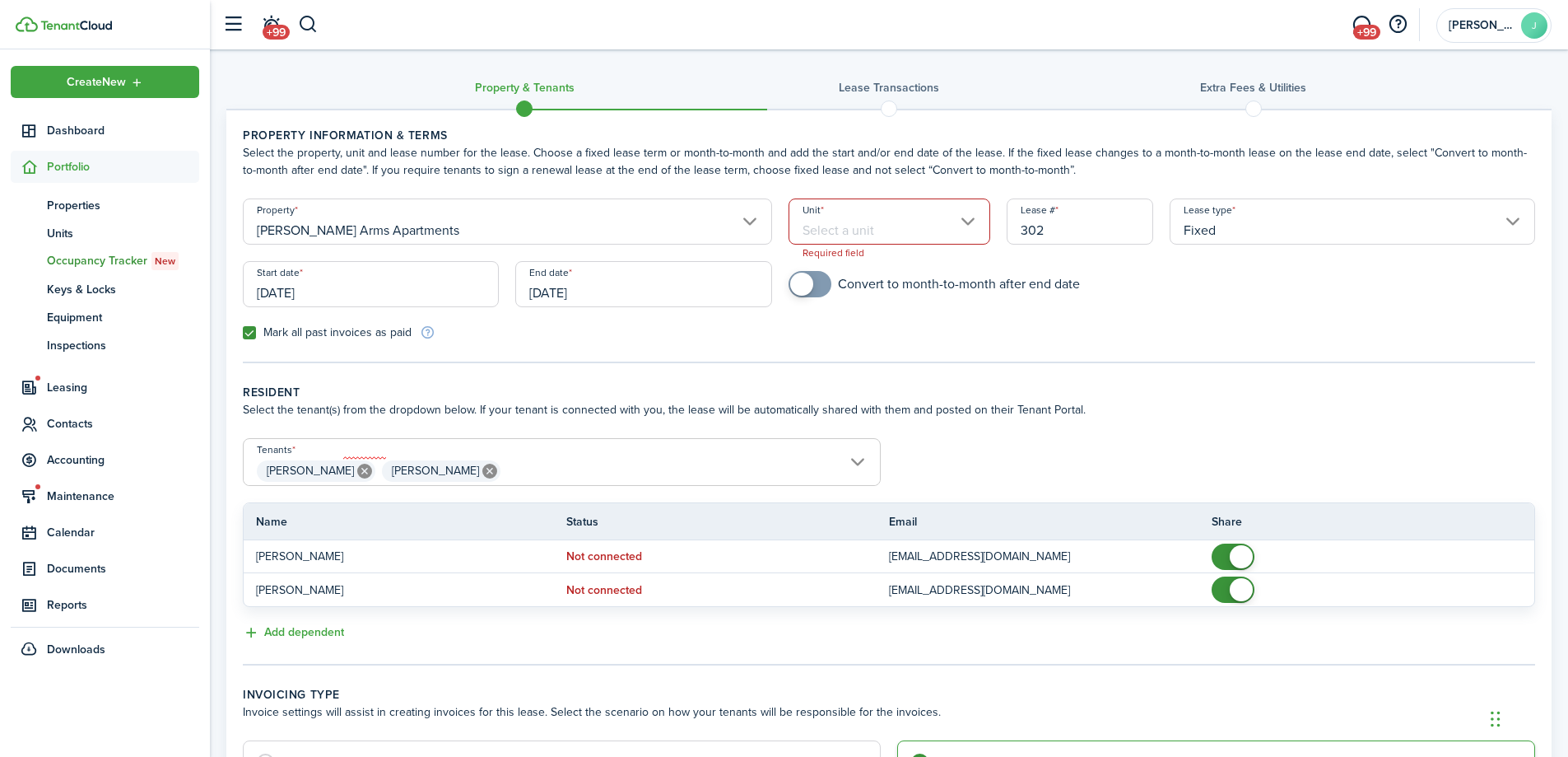
scroll to position [0, 0]
click at [856, 226] on input "Unit" at bounding box center [889, 223] width 201 height 46
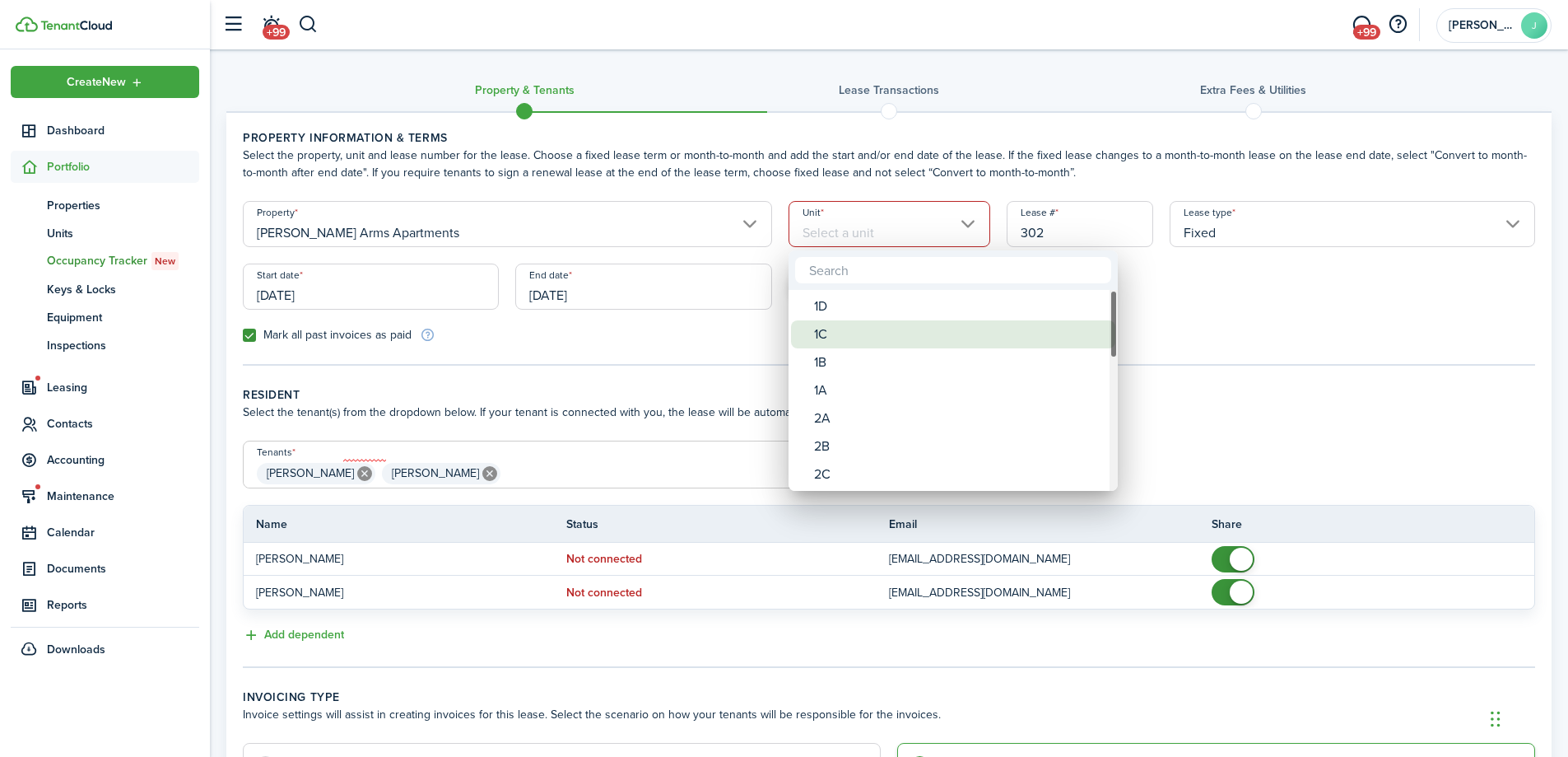
click at [823, 330] on div "1C" at bounding box center [959, 334] width 291 height 28
type input "1C"
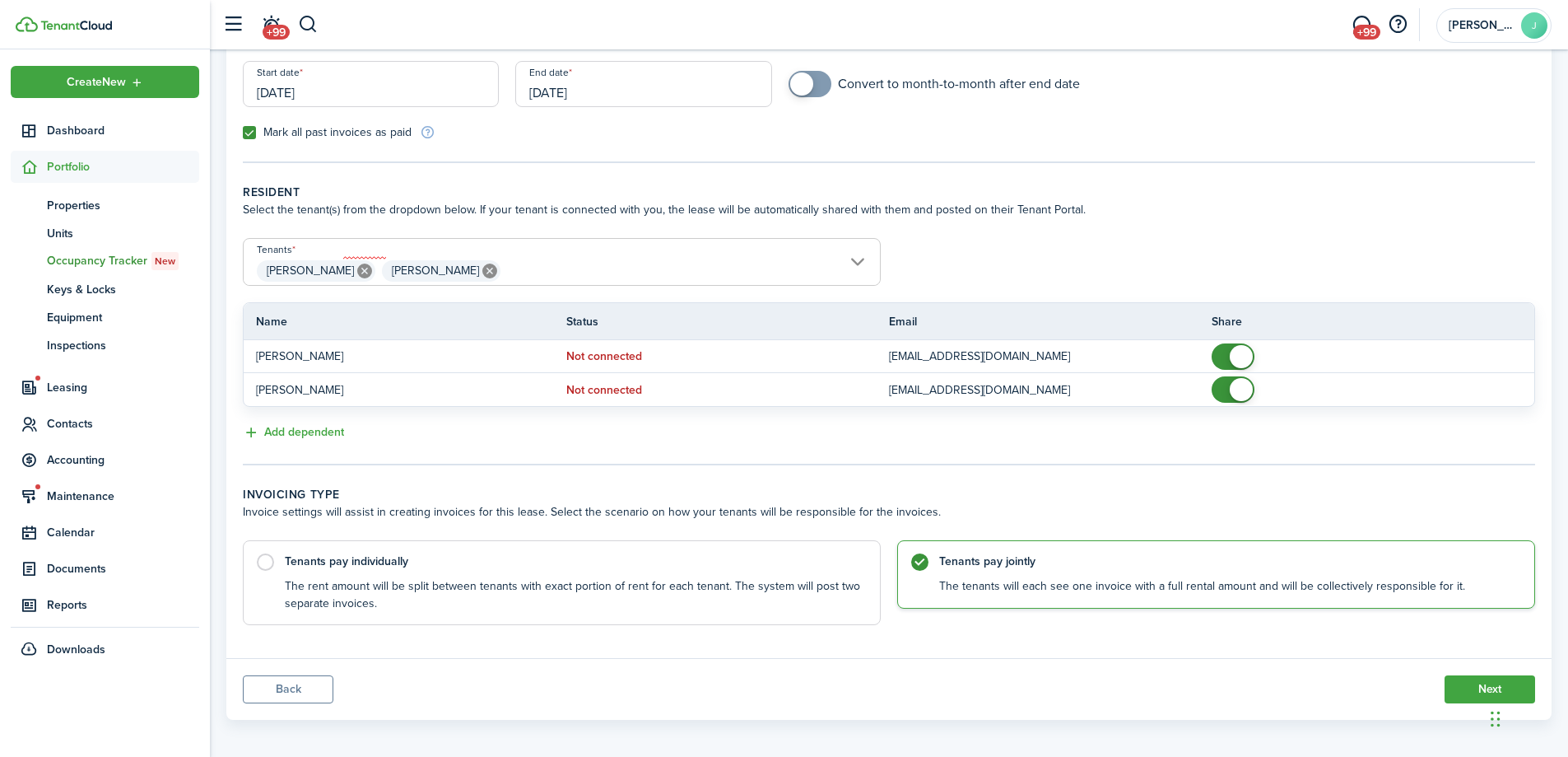
scroll to position [211, 0]
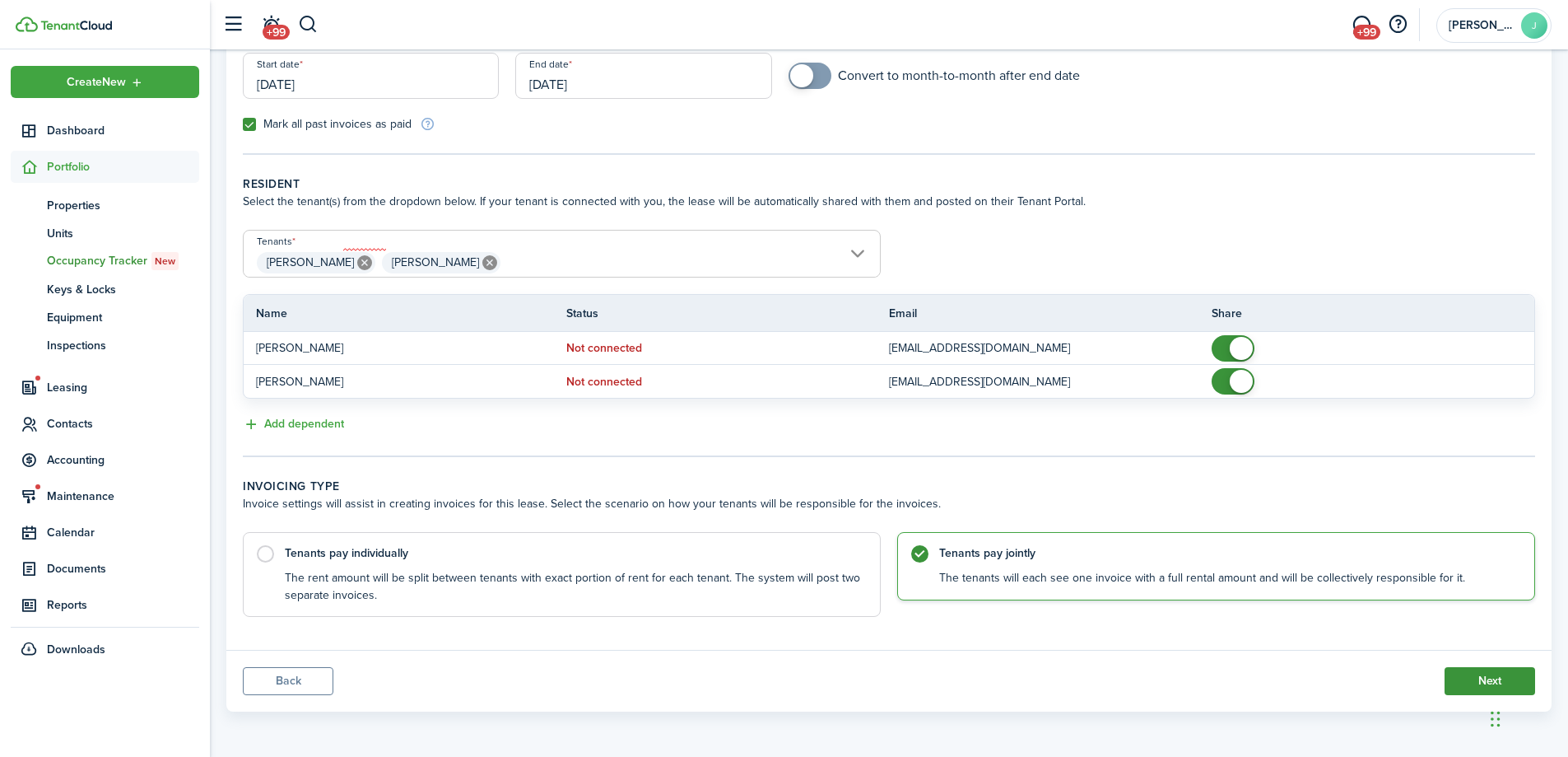
click at [1475, 679] on button "Next" at bounding box center [1490, 681] width 91 height 28
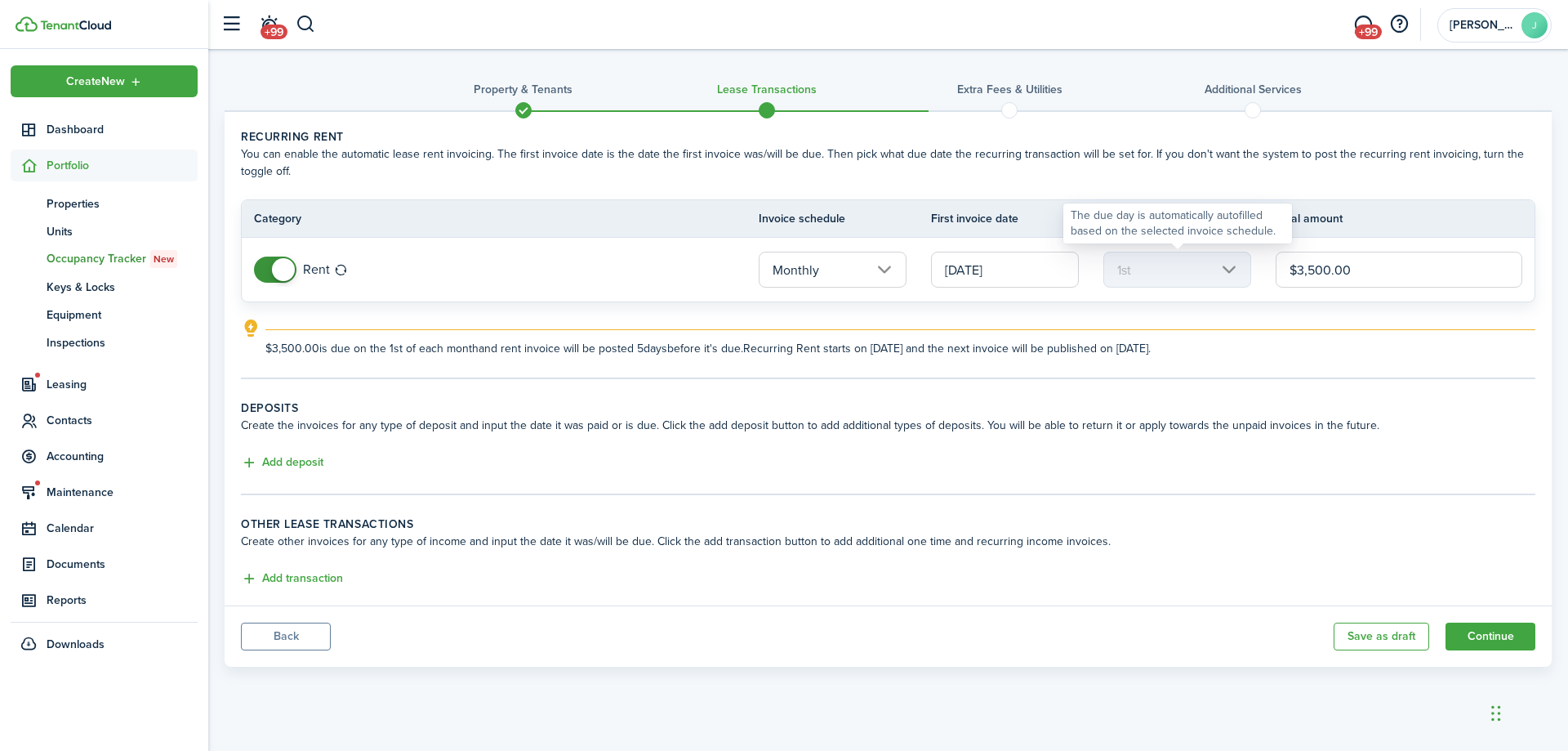
drag, startPoint x: 1375, startPoint y: 270, endPoint x: 1245, endPoint y: 276, distance: 130.1
click at [1245, 276] on tr "Rent Monthly [DATE] 1st $3,500.00" at bounding box center [888, 269] width 1293 height 64
type input "$3,495.00"
click at [257, 459] on button "Add deposit" at bounding box center [283, 462] width 83 height 19
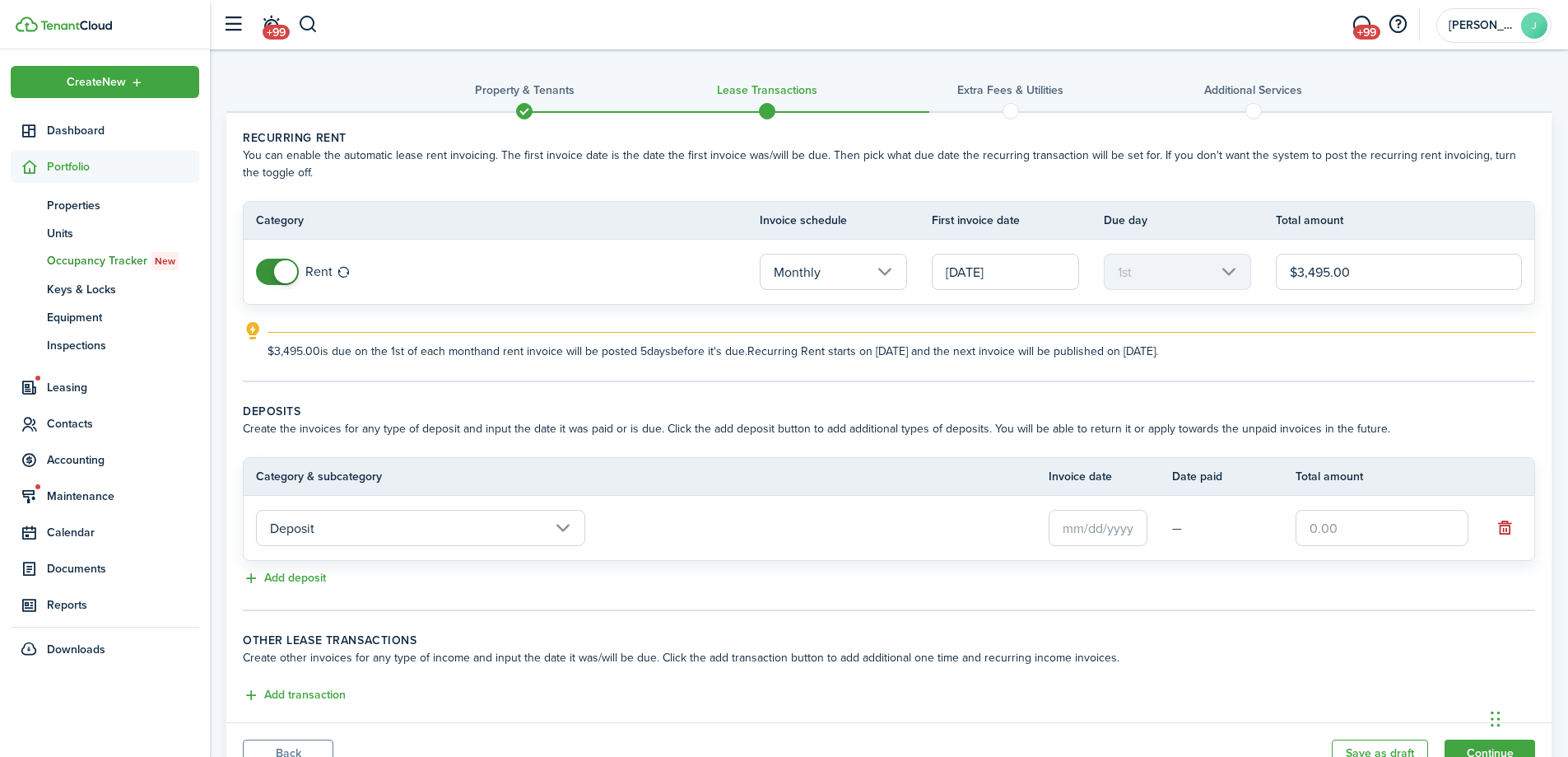
click at [873, 533] on td "Deposit" at bounding box center [646, 527] width 805 height 44
click at [1080, 528] on input "text" at bounding box center [1098, 528] width 99 height 36
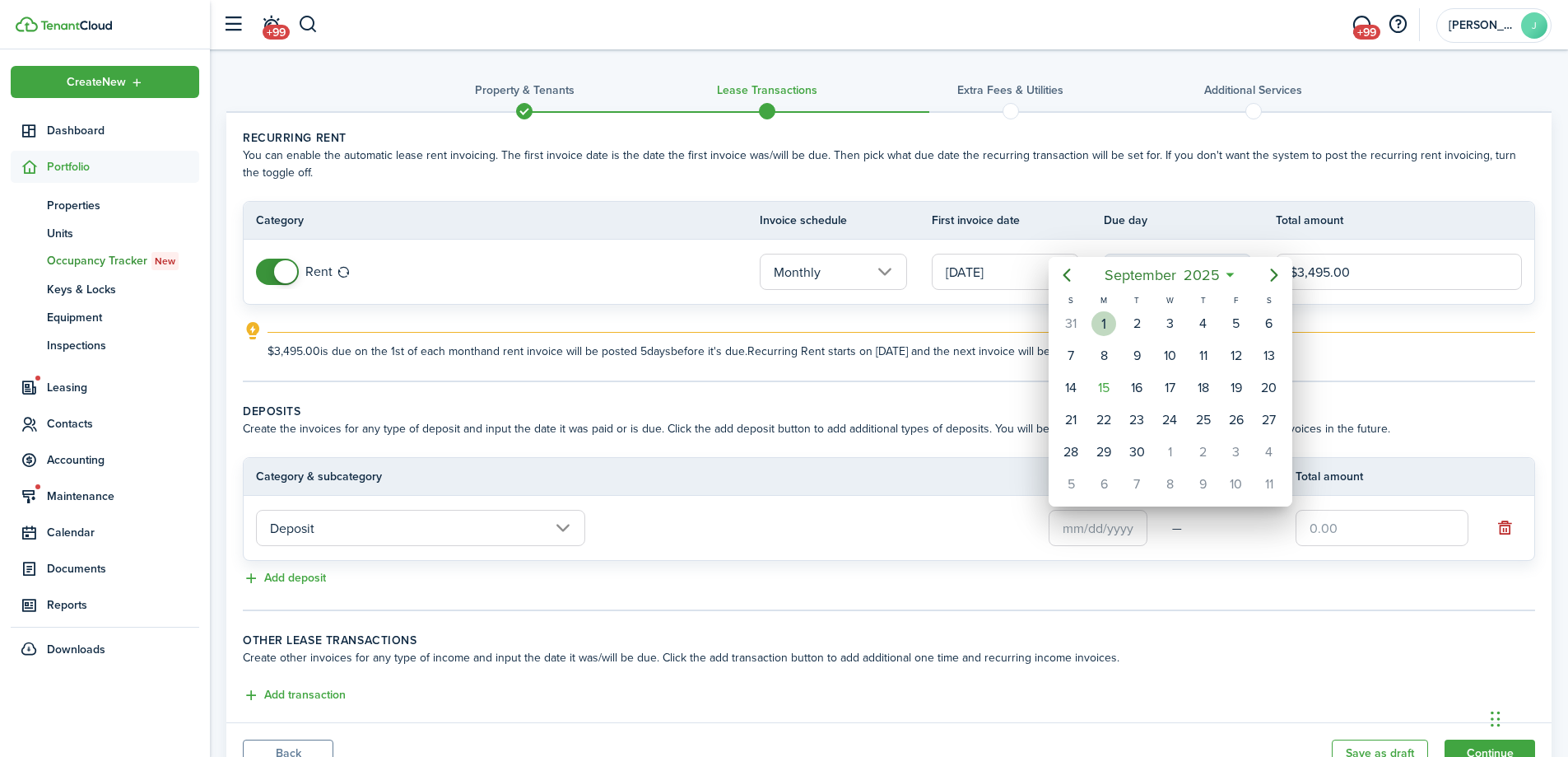
click at [1109, 319] on div "1" at bounding box center [1103, 323] width 24 height 25
type input "[DATE]"
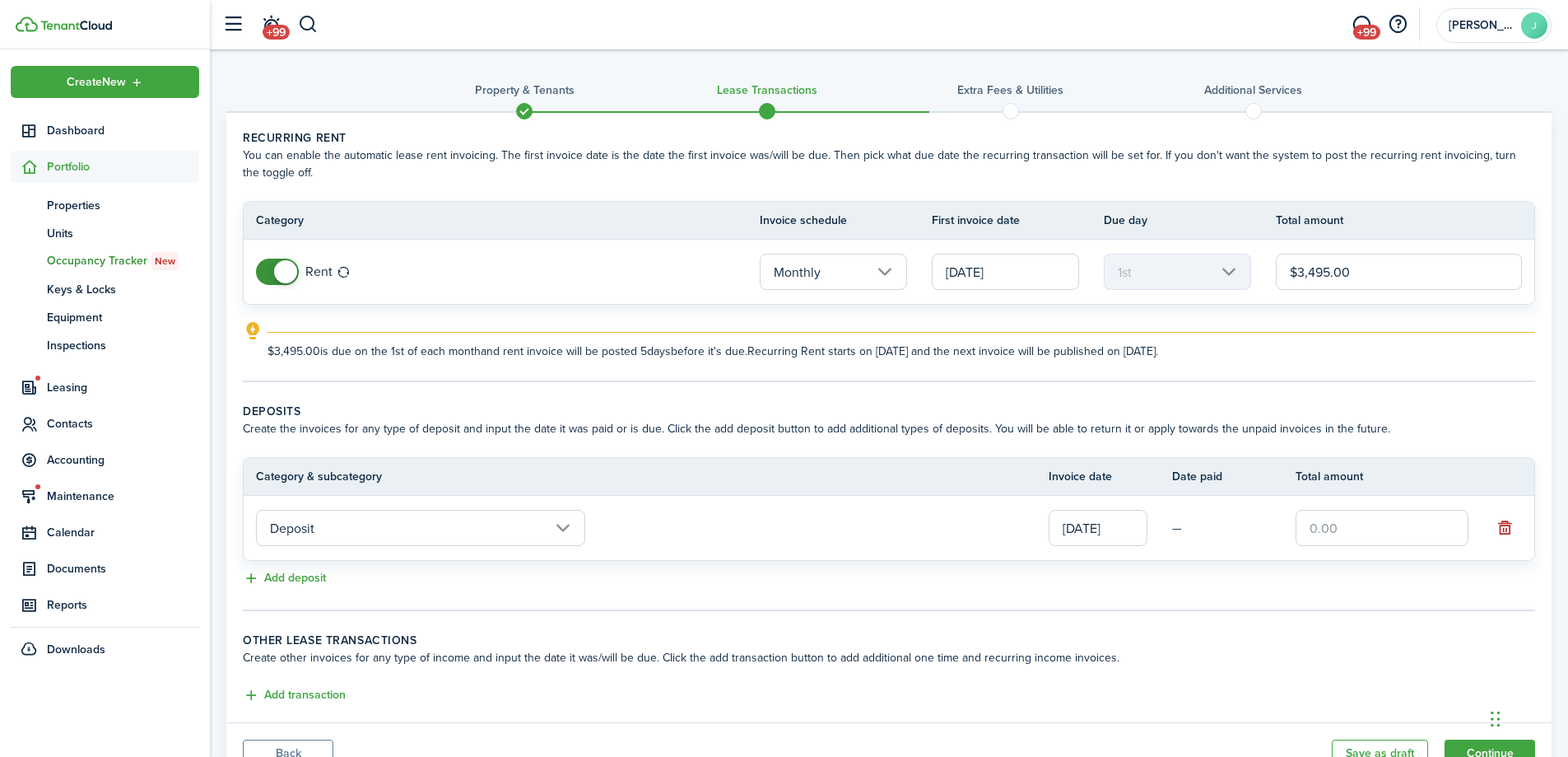
click at [1351, 520] on input "text" at bounding box center [1382, 528] width 172 height 36
type input "$5,242.50"
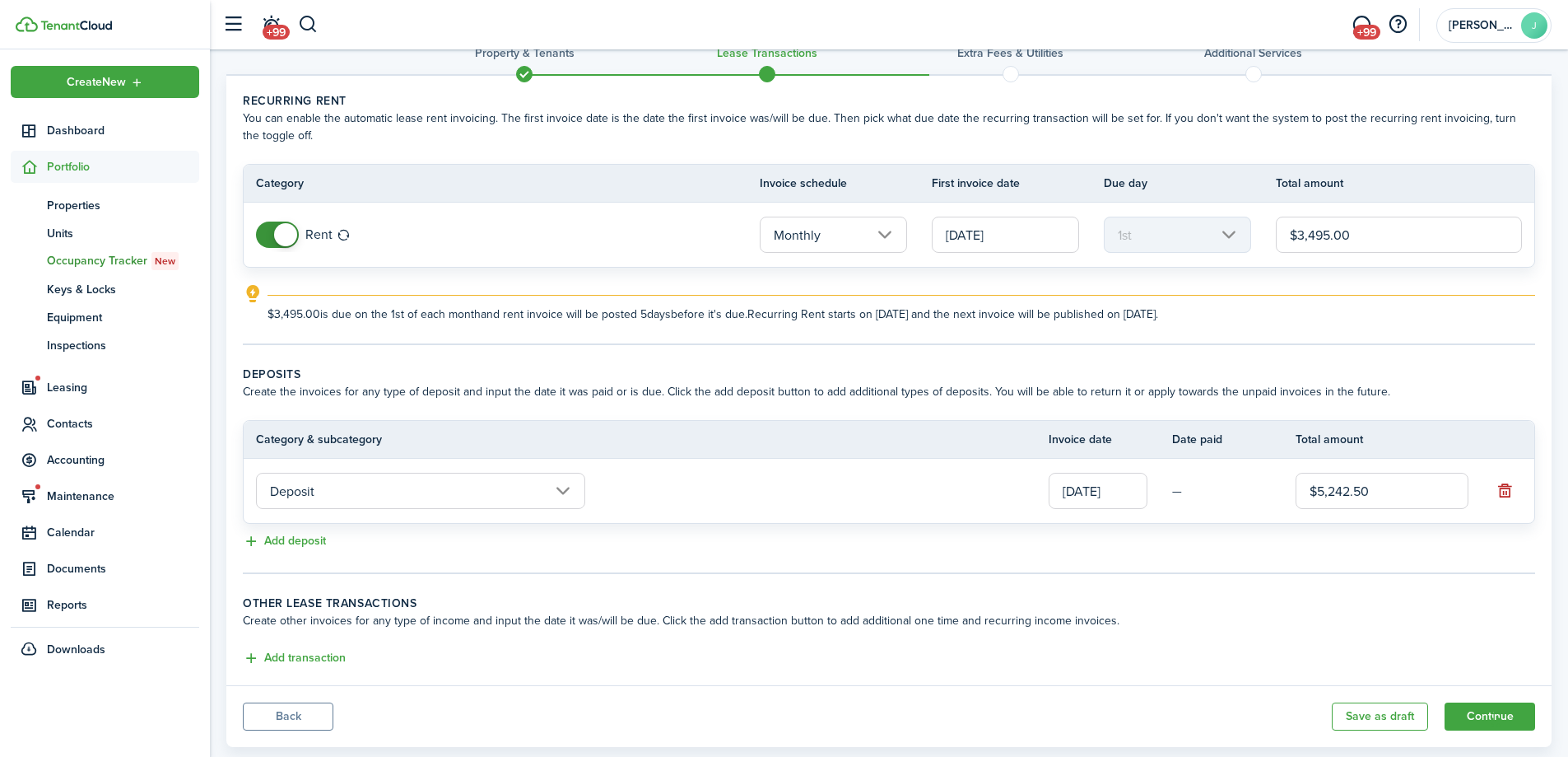
scroll to position [73, 0]
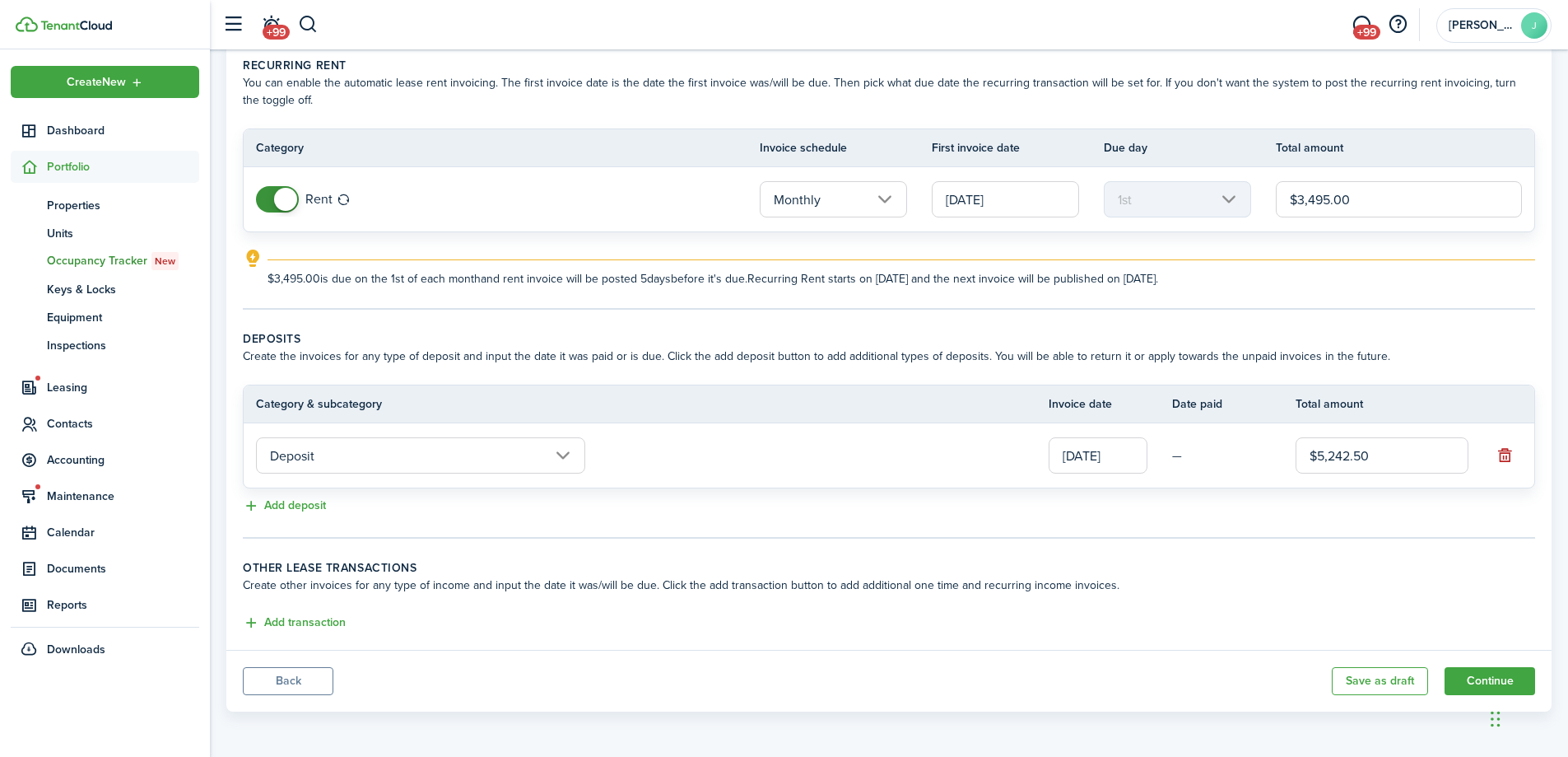
drag, startPoint x: 1478, startPoint y: 678, endPoint x: 1091, endPoint y: 441, distance: 453.8
click at [938, 646] on panel-main "Recurring rent You can enable the automatic lease rent invoicing. The first inv…" at bounding box center [888, 375] width 1325 height 673
click at [1170, 192] on mbsc-scroller "1st" at bounding box center [1177, 200] width 147 height 36
click at [1479, 682] on button "Continue" at bounding box center [1490, 681] width 91 height 28
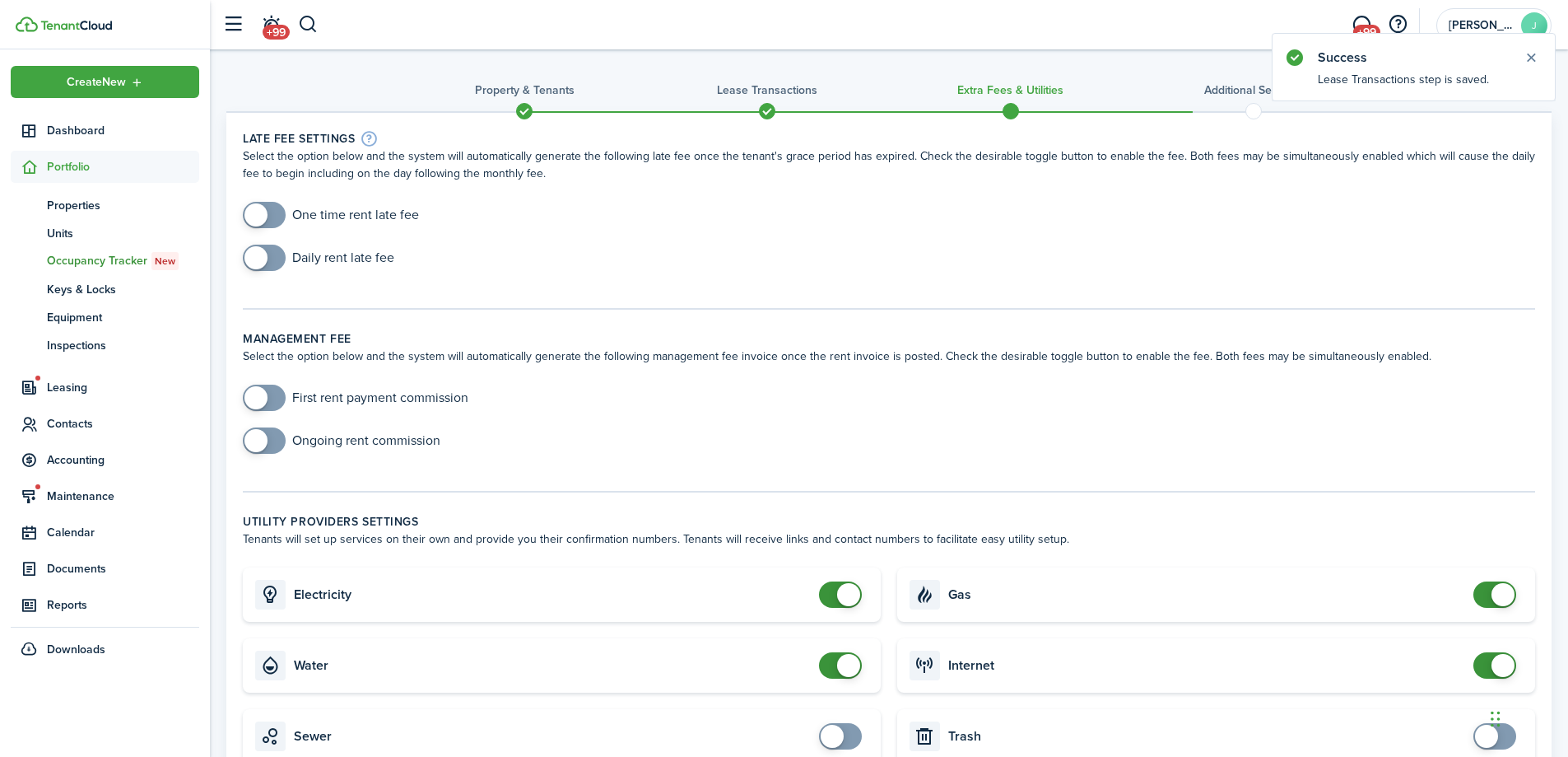
checkbox input "true"
click at [272, 210] on span at bounding box center [264, 214] width 16 height 26
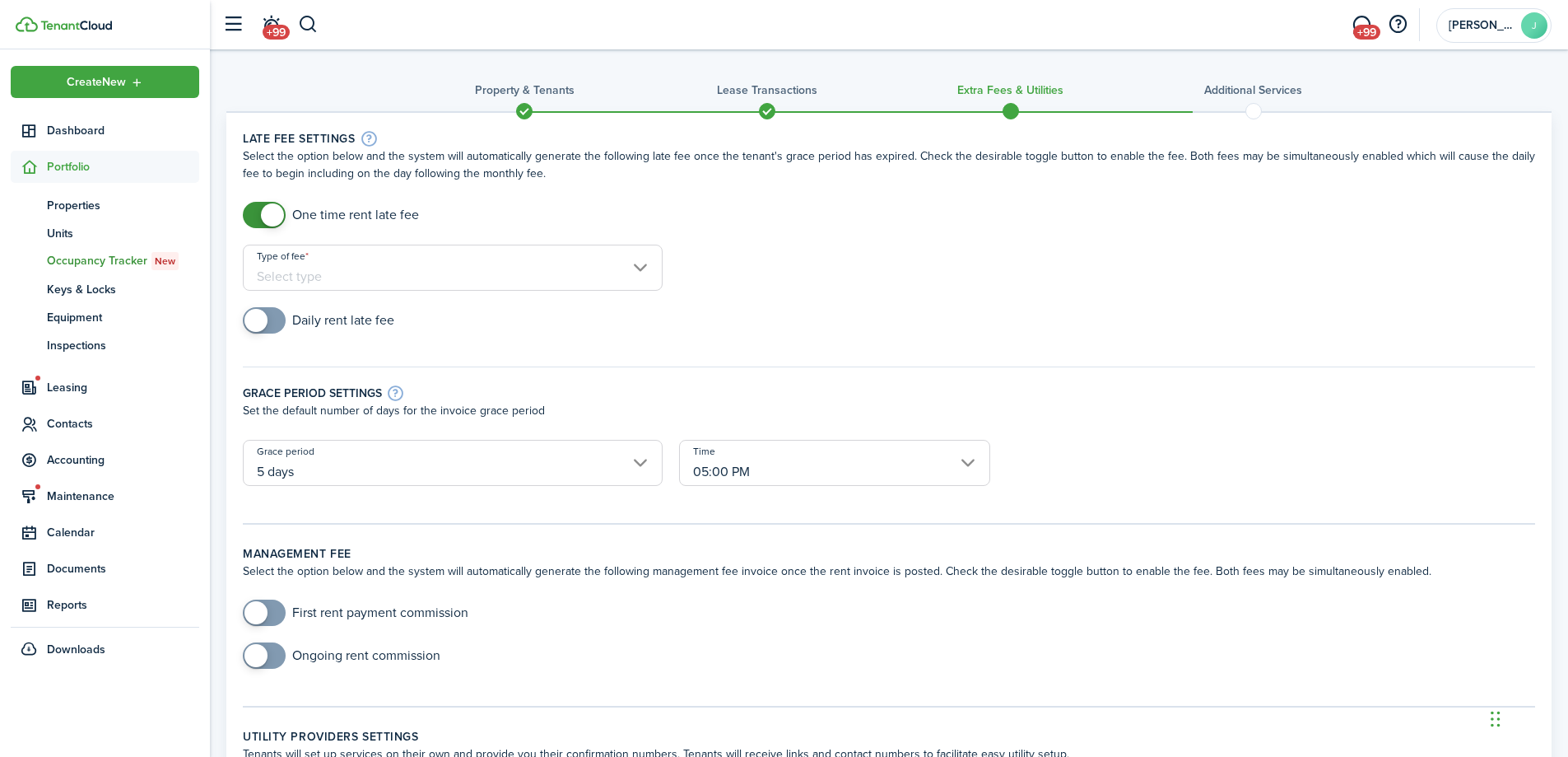
click at [377, 273] on input "Type of fee" at bounding box center [453, 267] width 420 height 46
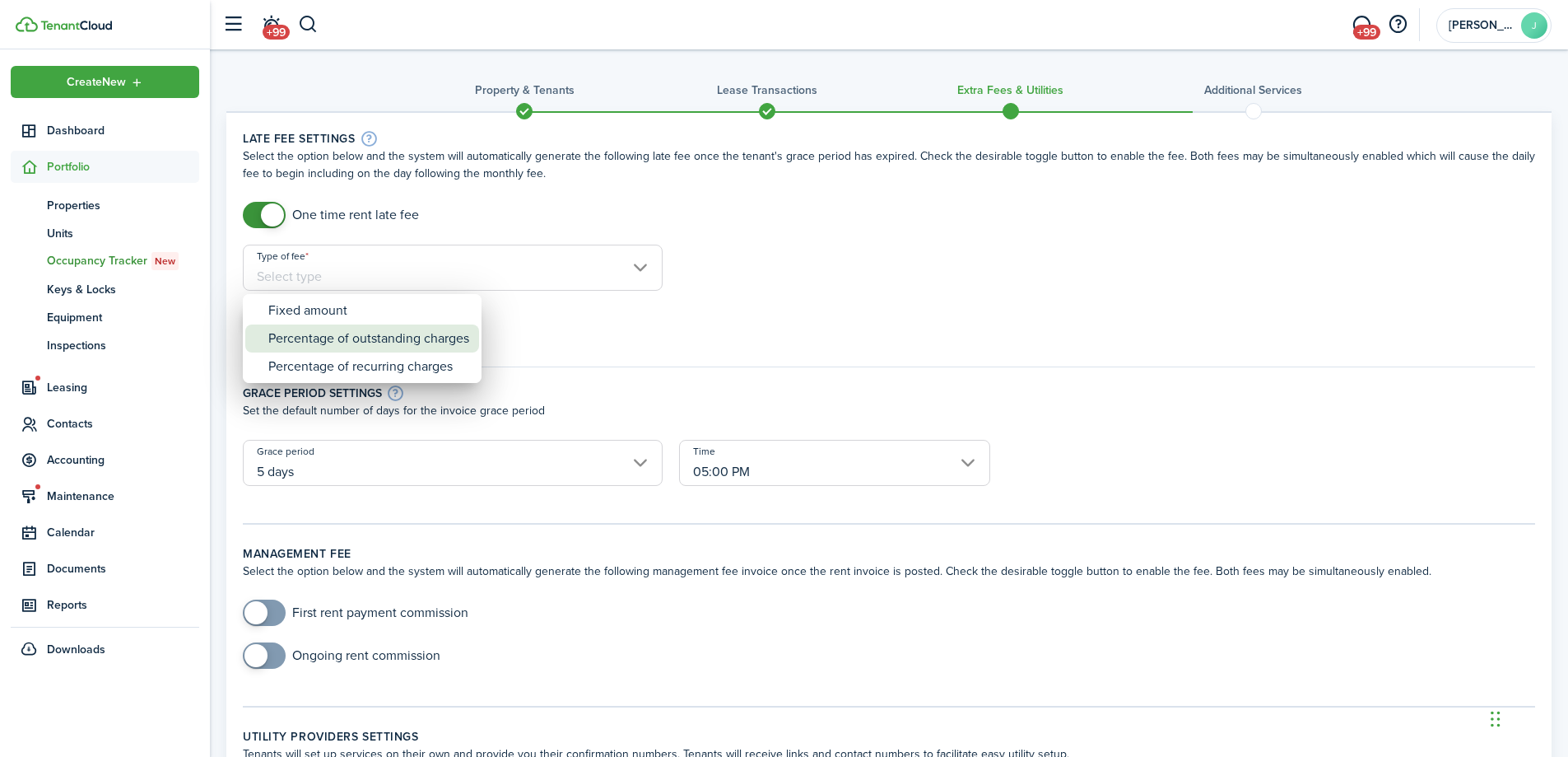
click at [390, 341] on div "Percentage of outstanding charges" at bounding box center [368, 338] width 201 height 28
type input "Percentage of outstanding charges"
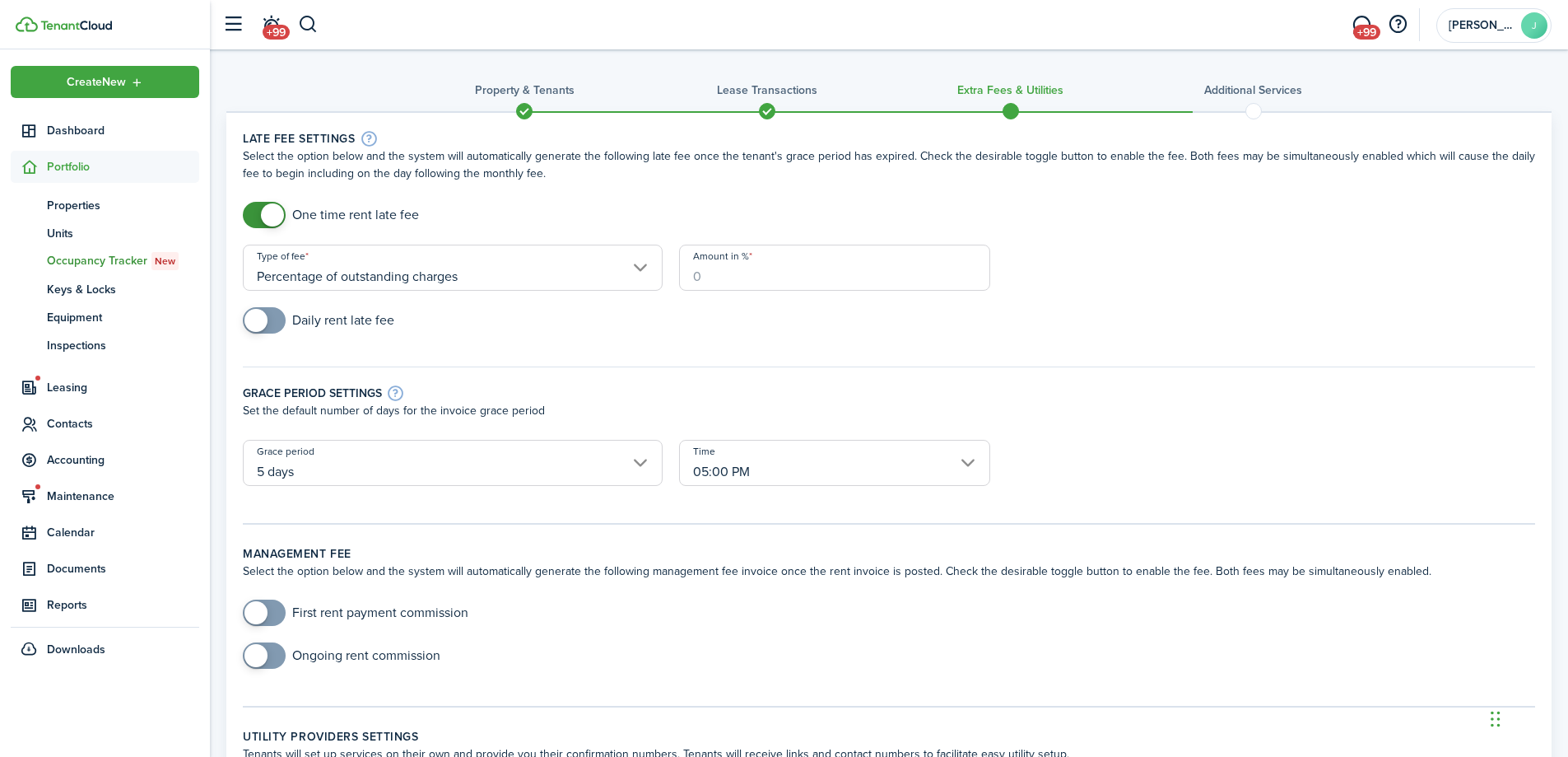
click at [731, 276] on input "Amount in %" at bounding box center [834, 267] width 311 height 46
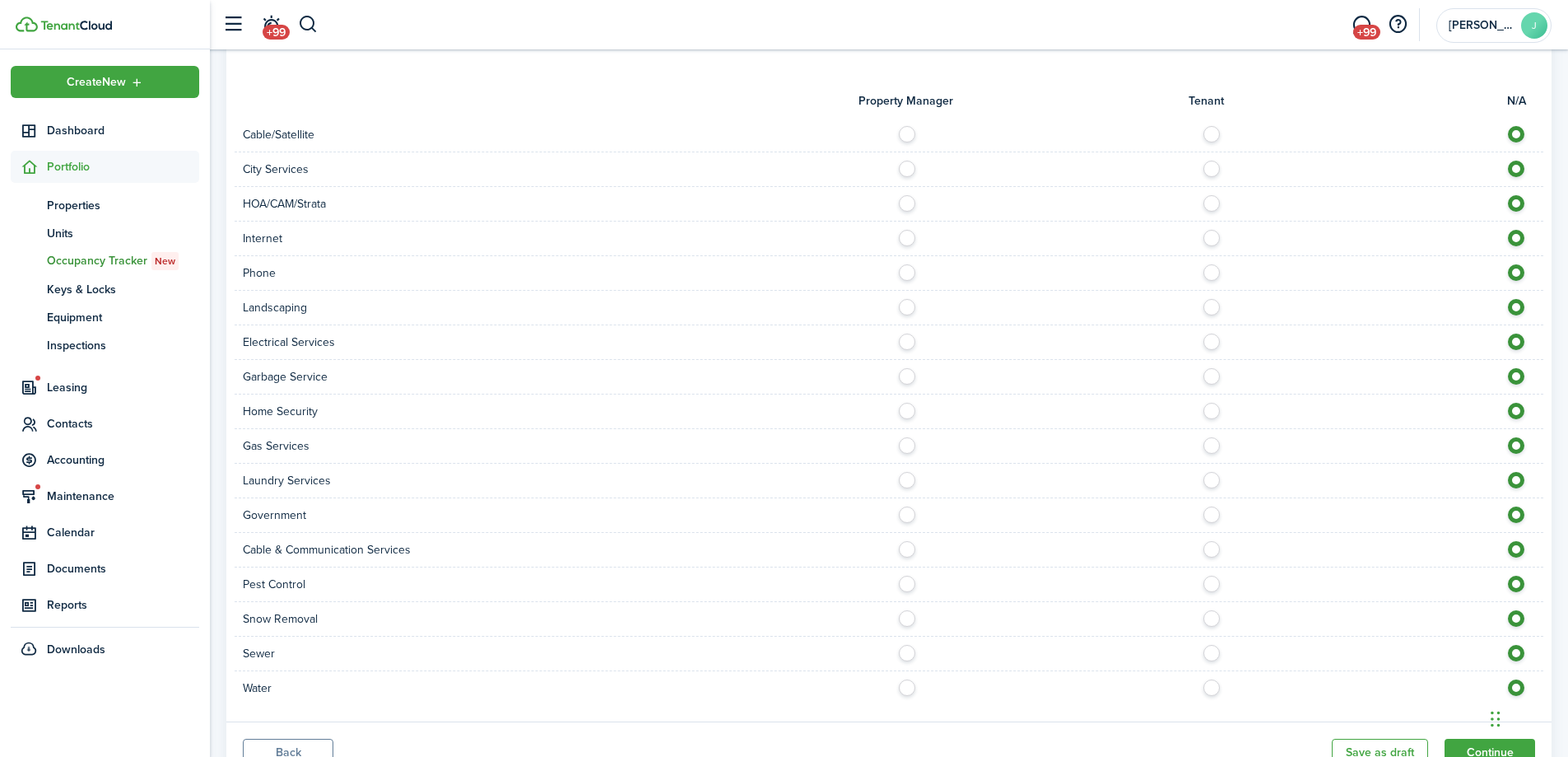
scroll to position [1224, 0]
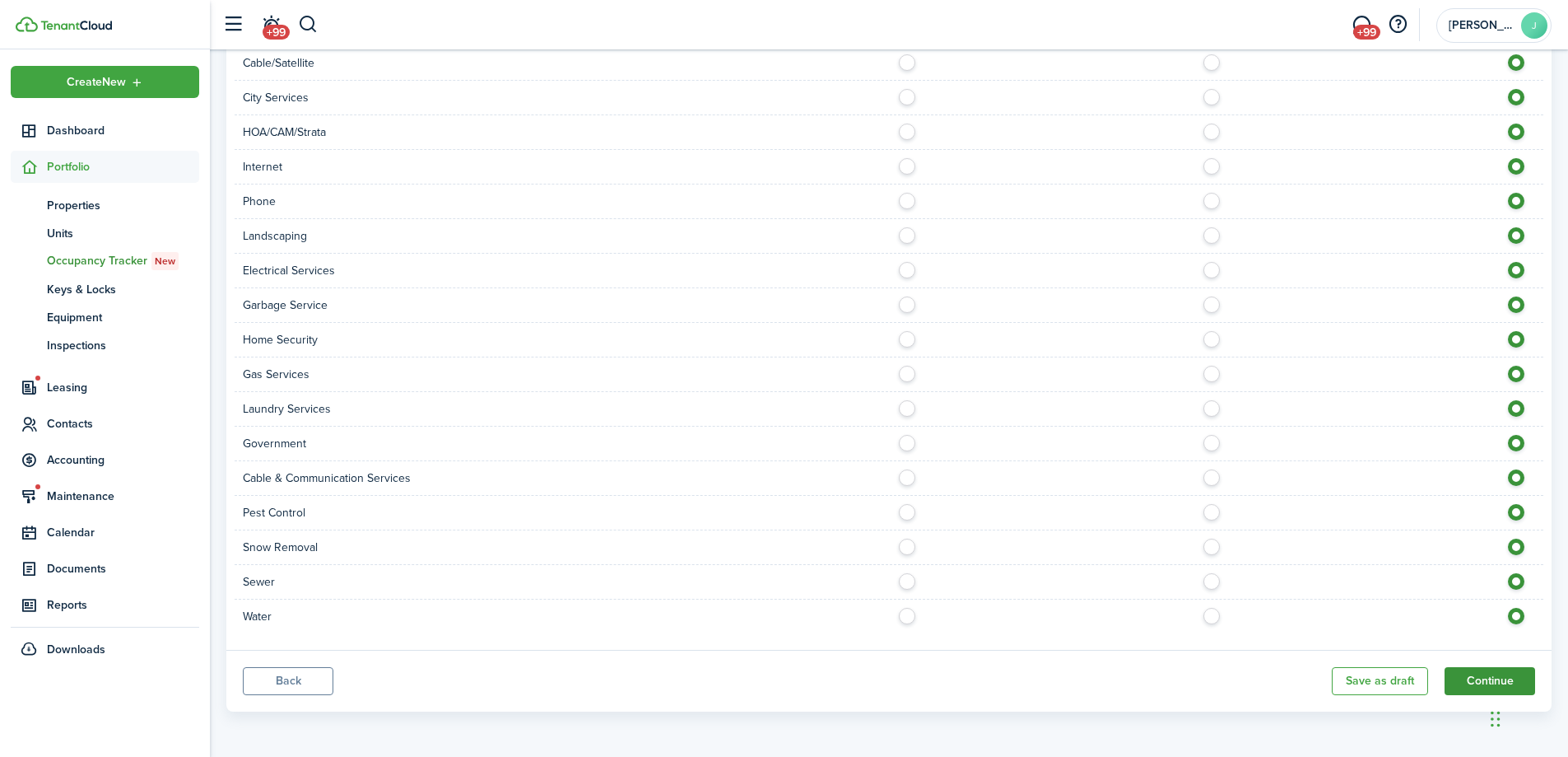
type input "5"
click at [1492, 677] on button "Continue" at bounding box center [1490, 681] width 91 height 28
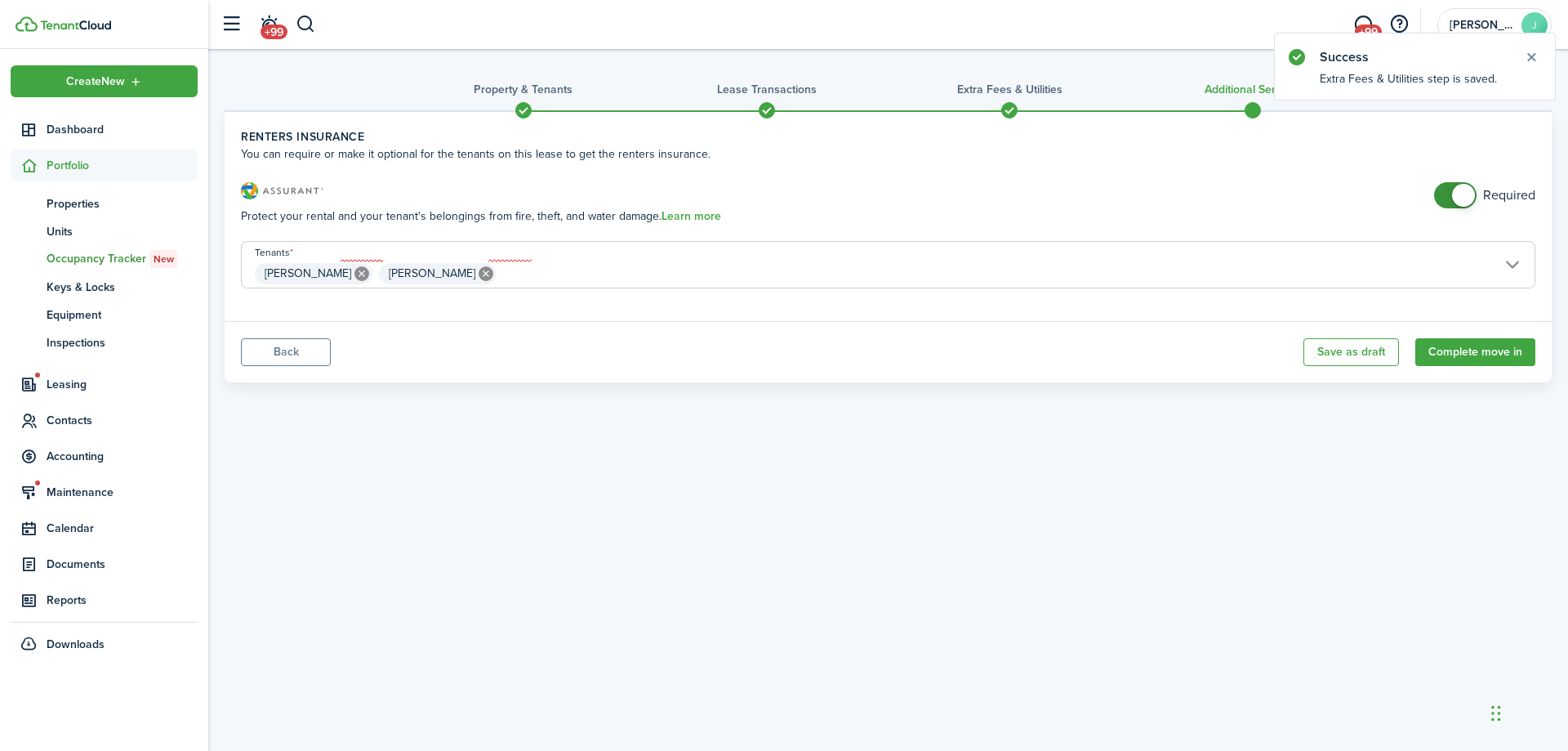
checkbox input "false"
click at [1446, 196] on span at bounding box center [1455, 195] width 16 height 26
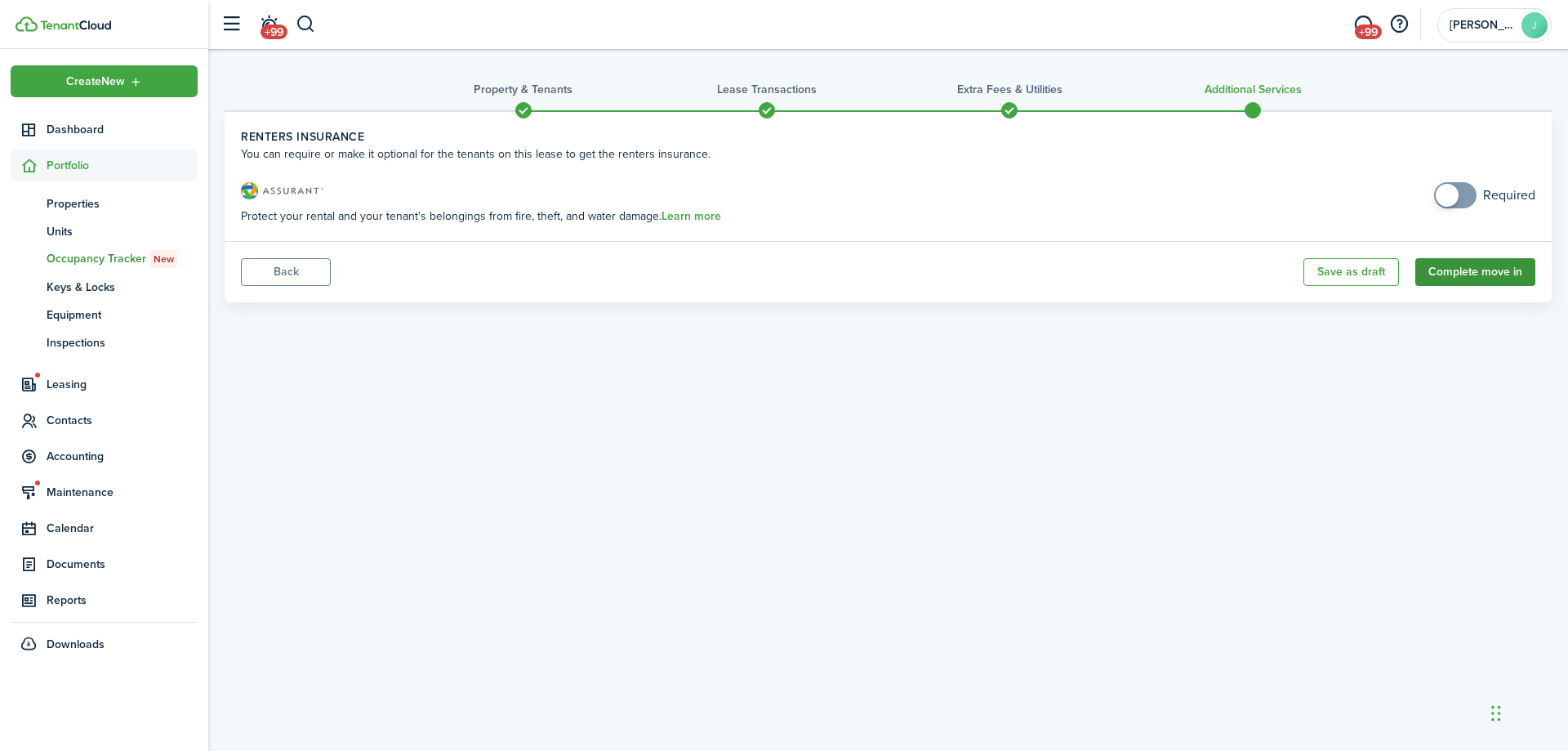
click at [1471, 271] on button "Complete move in" at bounding box center [1474, 272] width 120 height 28
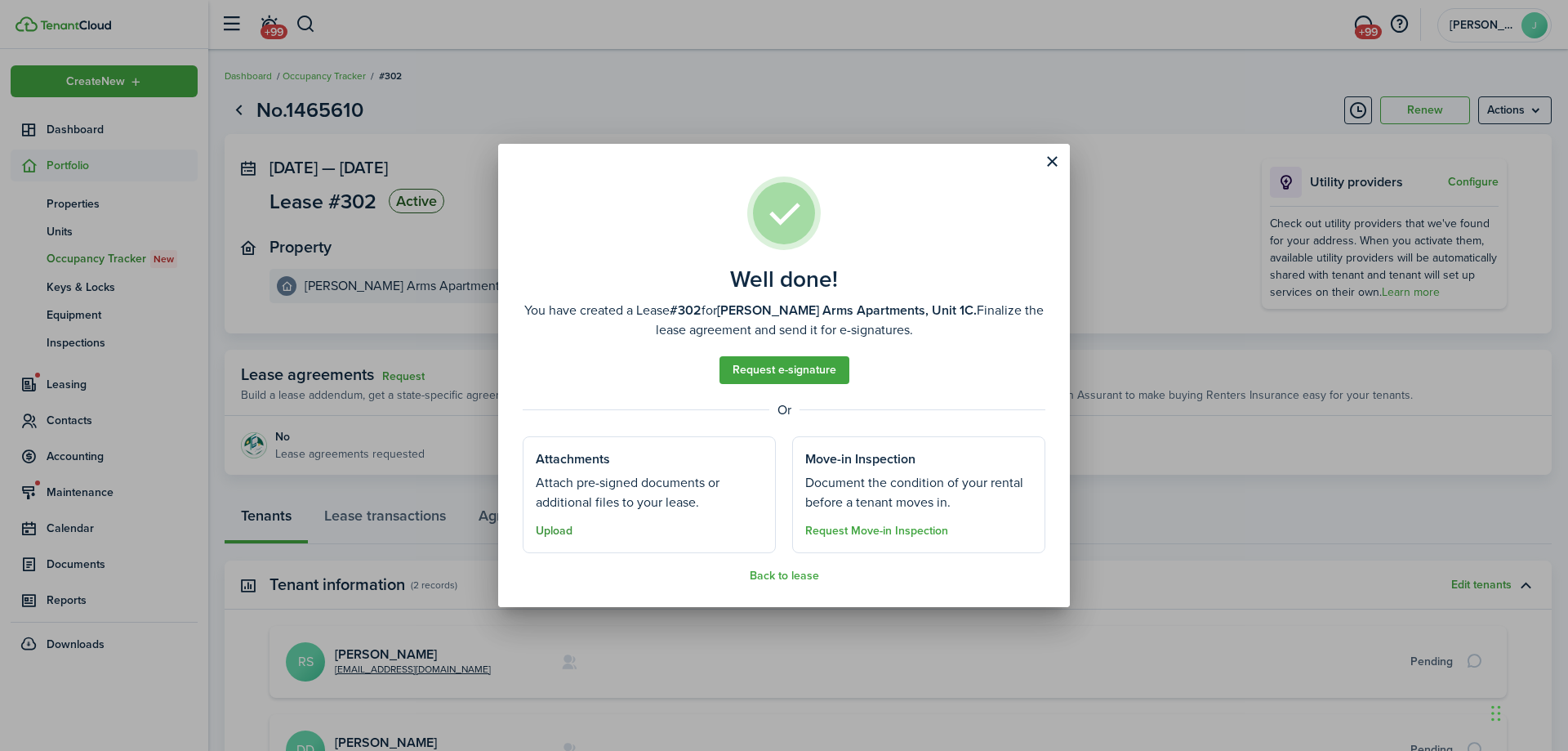
click at [559, 528] on button "Upload" at bounding box center [554, 530] width 37 height 14
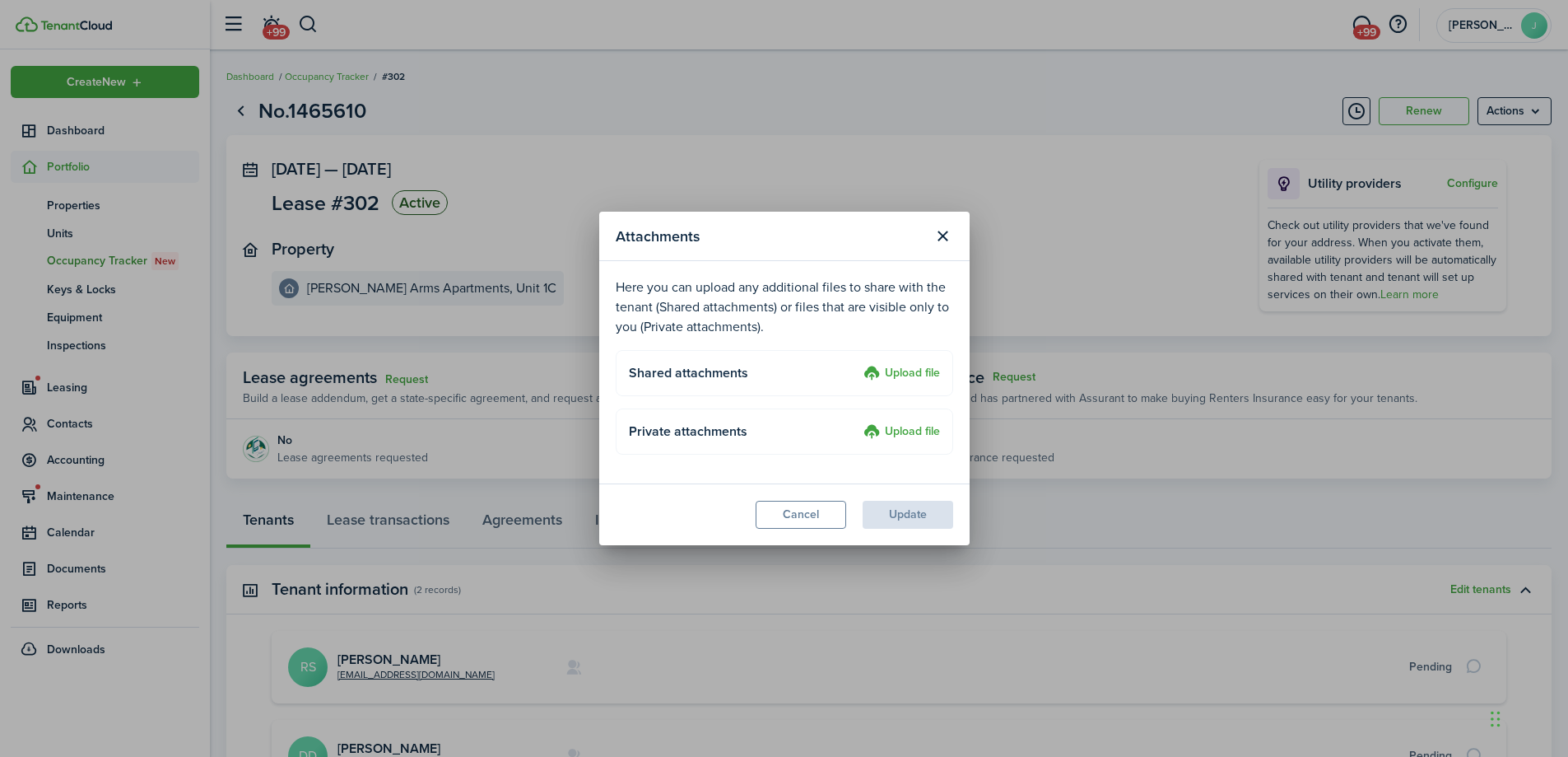
click at [912, 371] on label "Upload file" at bounding box center [902, 374] width 76 height 20
click at [858, 364] on input "Upload file" at bounding box center [858, 364] width 0 height 0
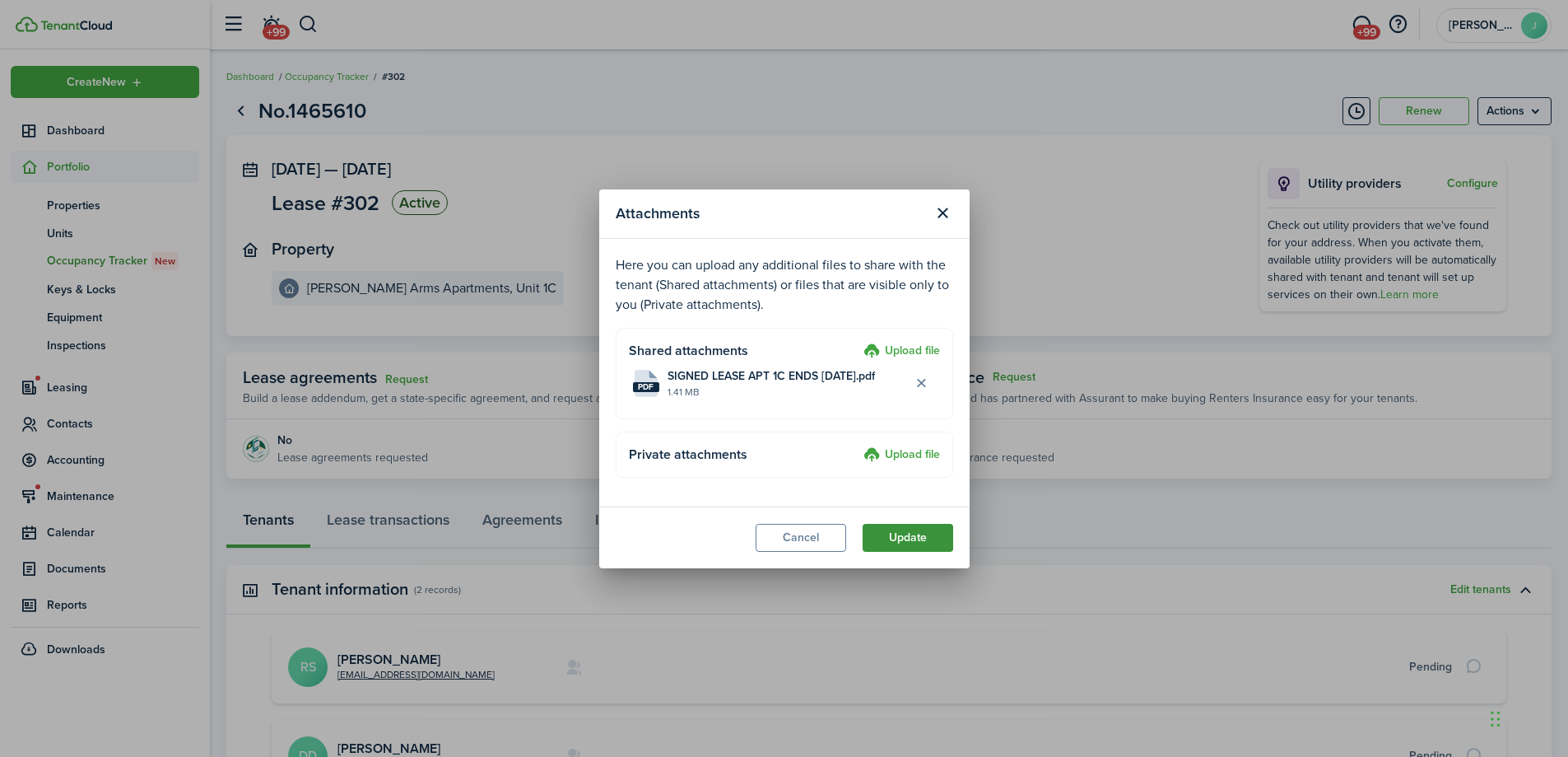
click at [916, 538] on button "Update" at bounding box center [908, 537] width 91 height 28
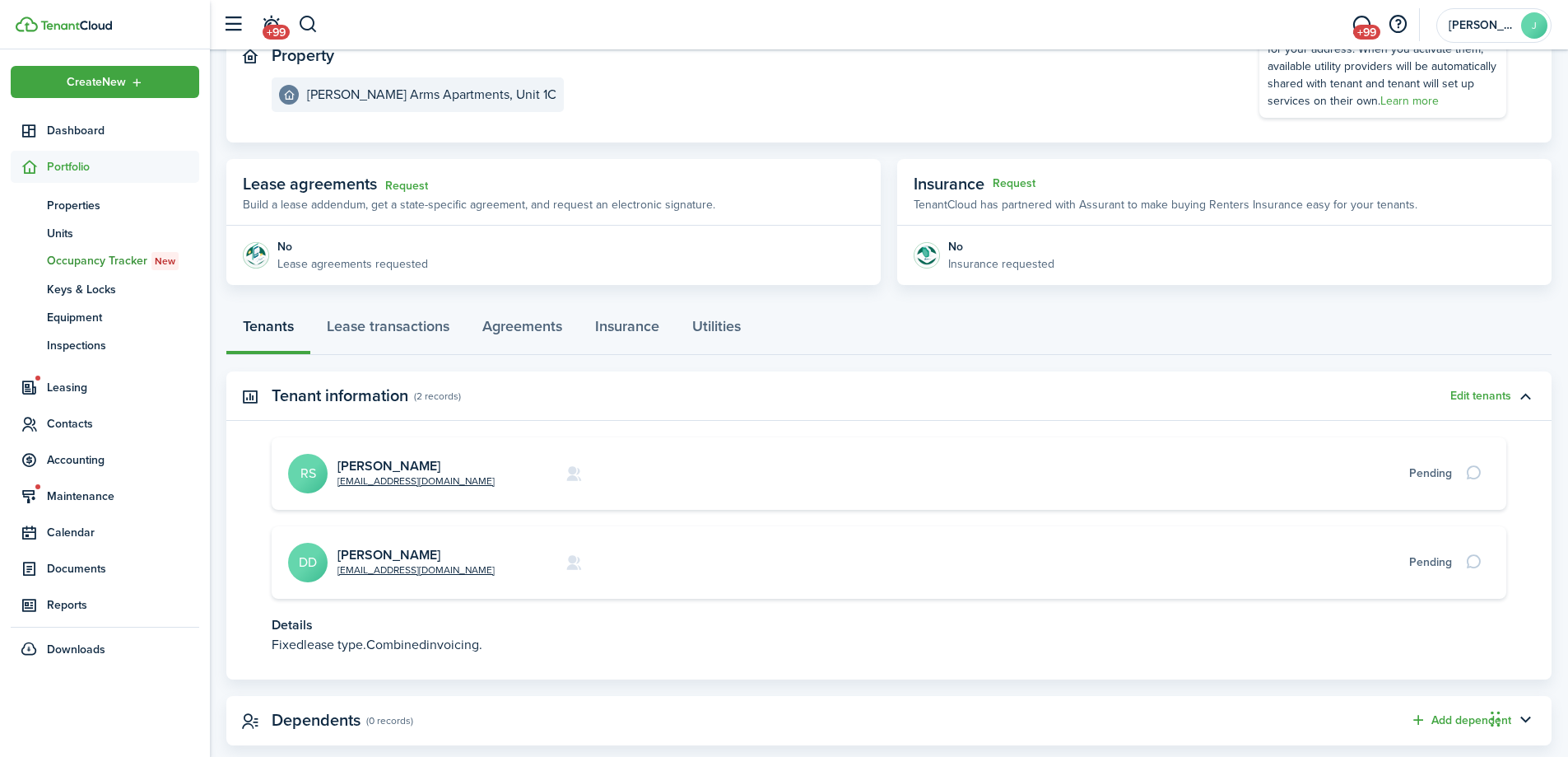
scroll to position [227, 0]
